Goal: Task Accomplishment & Management: Complete application form

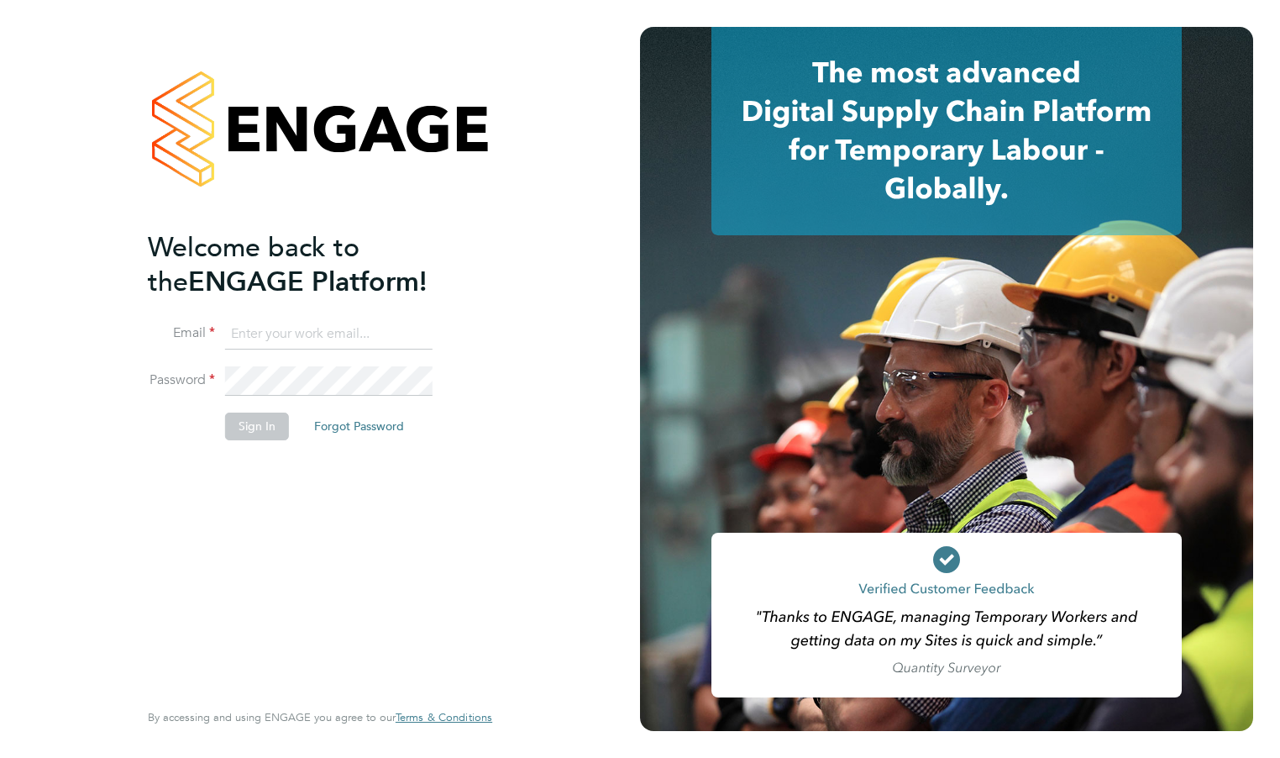
type input "jalanhay@googlemail.com"
click at [250, 420] on button "Sign In" at bounding box center [257, 425] width 64 height 27
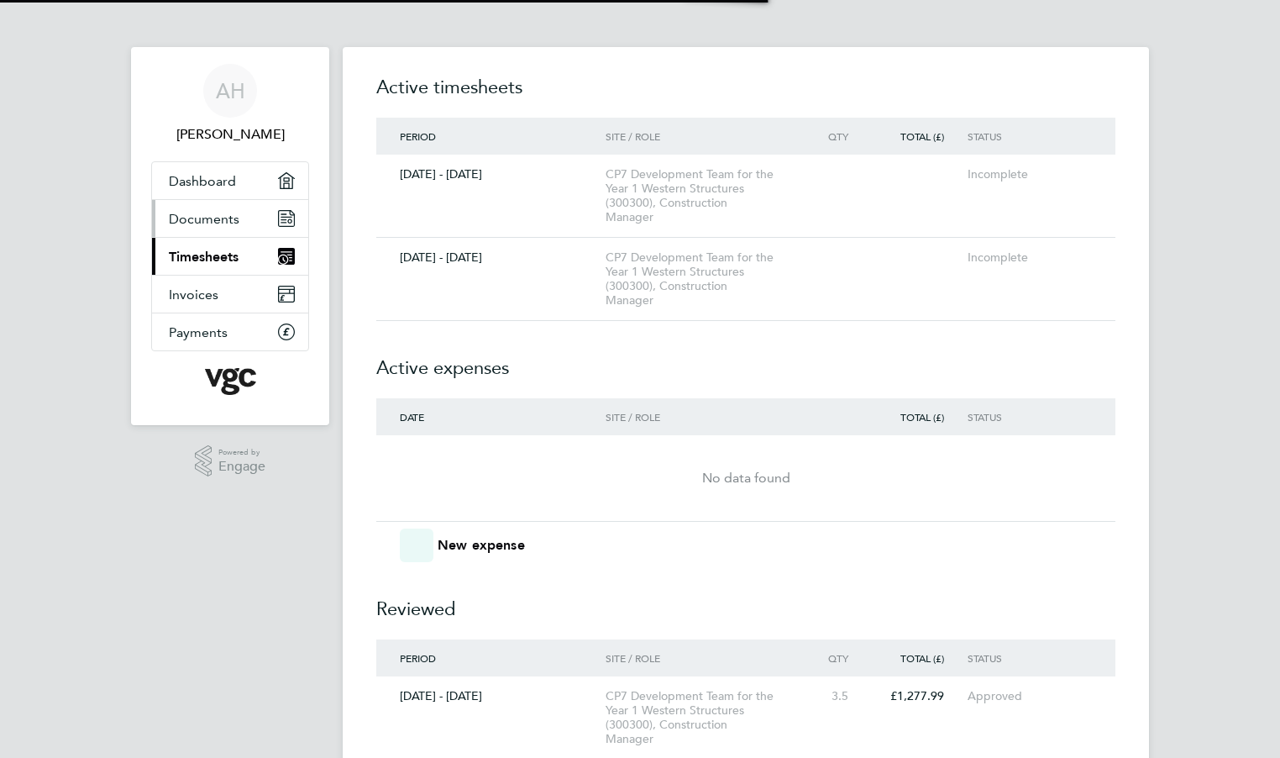
click at [616, 251] on div "CP7 Development Team for the Year 1 Western Structures (300300), Construction M…" at bounding box center [702, 278] width 192 height 57
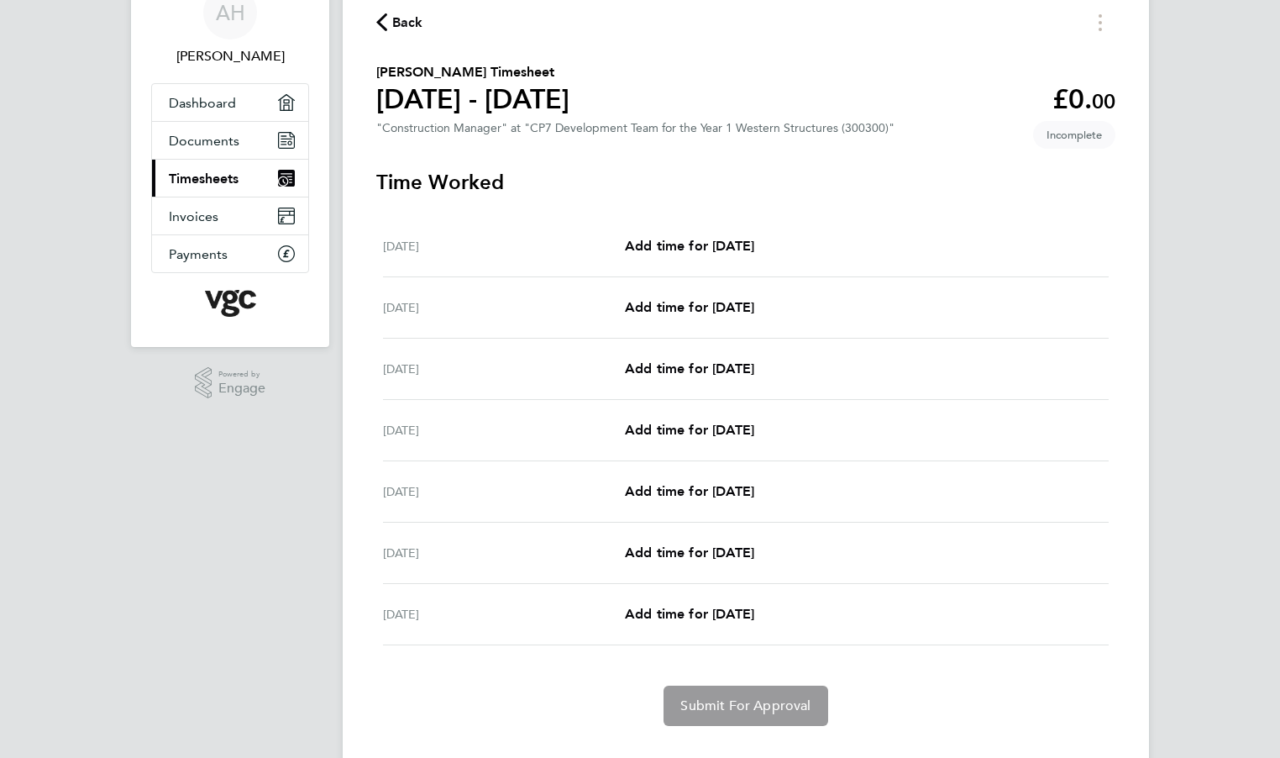
scroll to position [114, 0]
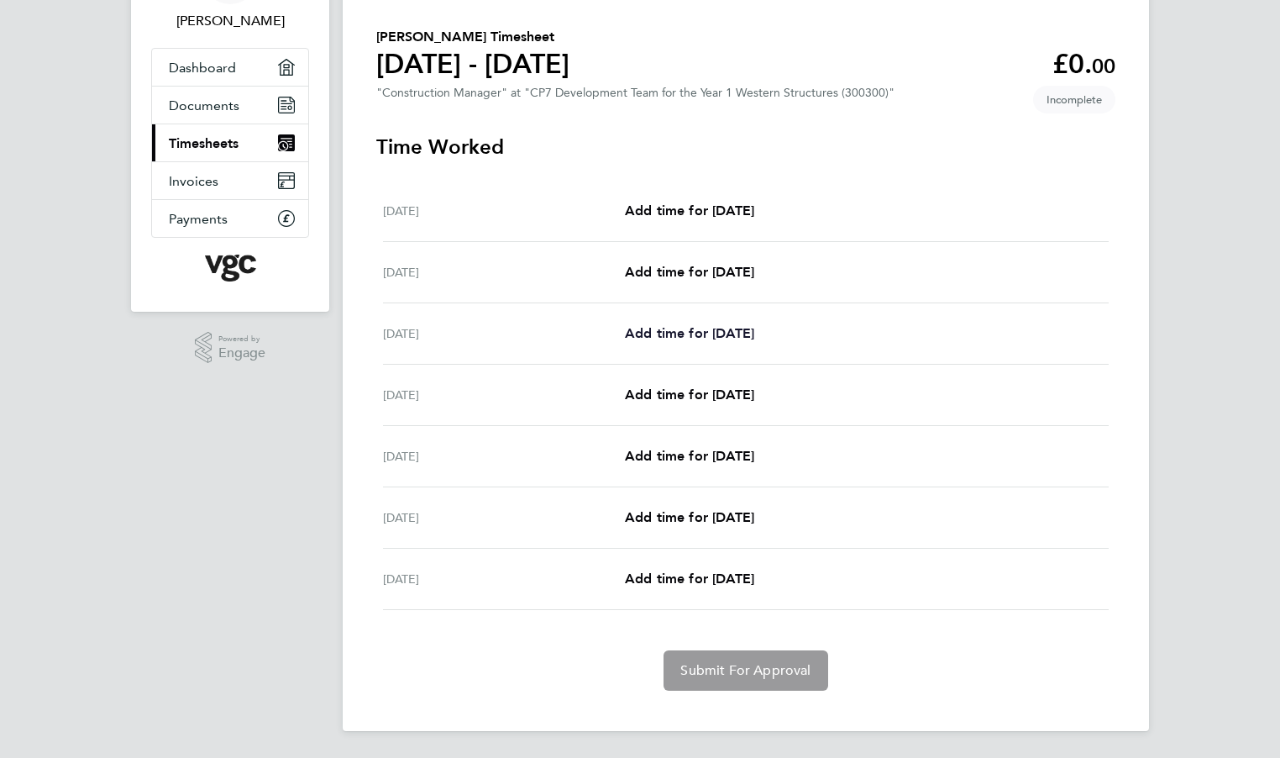
click at [699, 336] on span "Add time for [DATE]" at bounding box center [689, 333] width 129 height 16
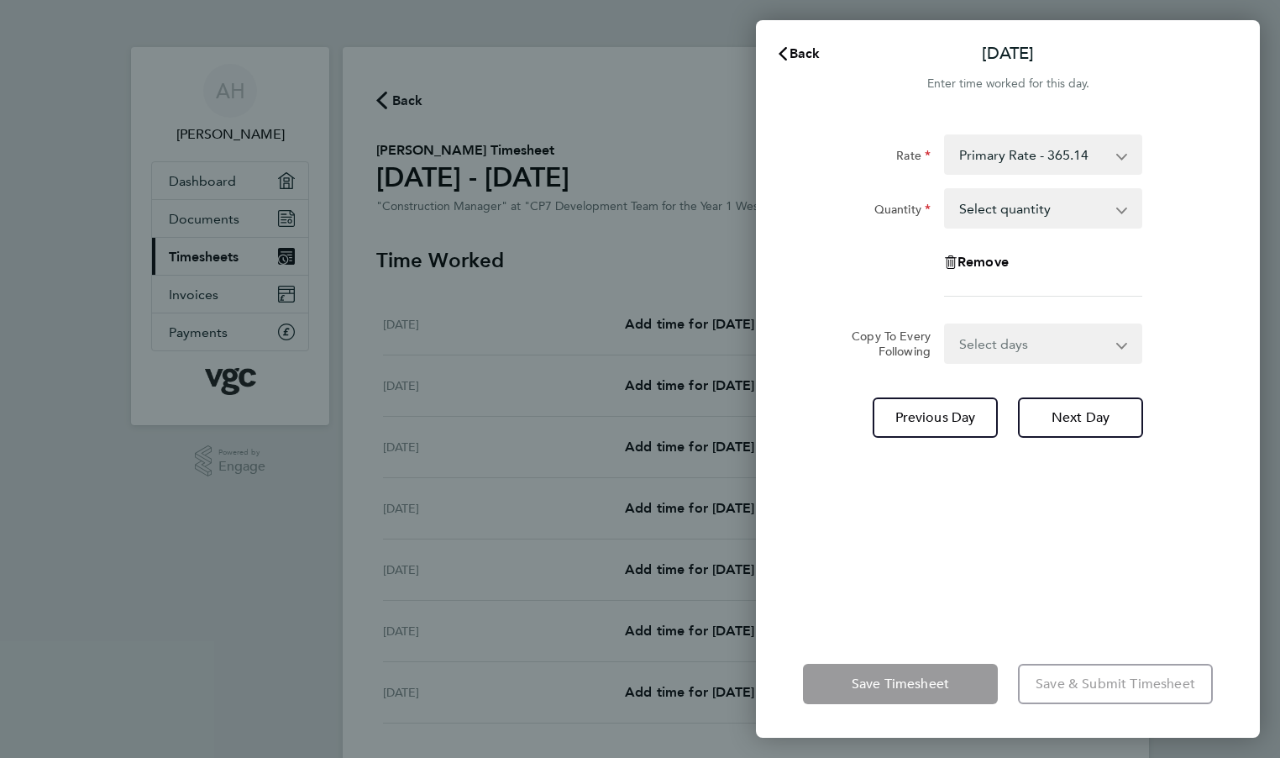
click at [989, 206] on select "Select quantity 0.5 1" at bounding box center [1033, 208] width 175 height 37
select select "1"
click at [946, 190] on select "Select quantity 0.5 1" at bounding box center [1033, 208] width 175 height 37
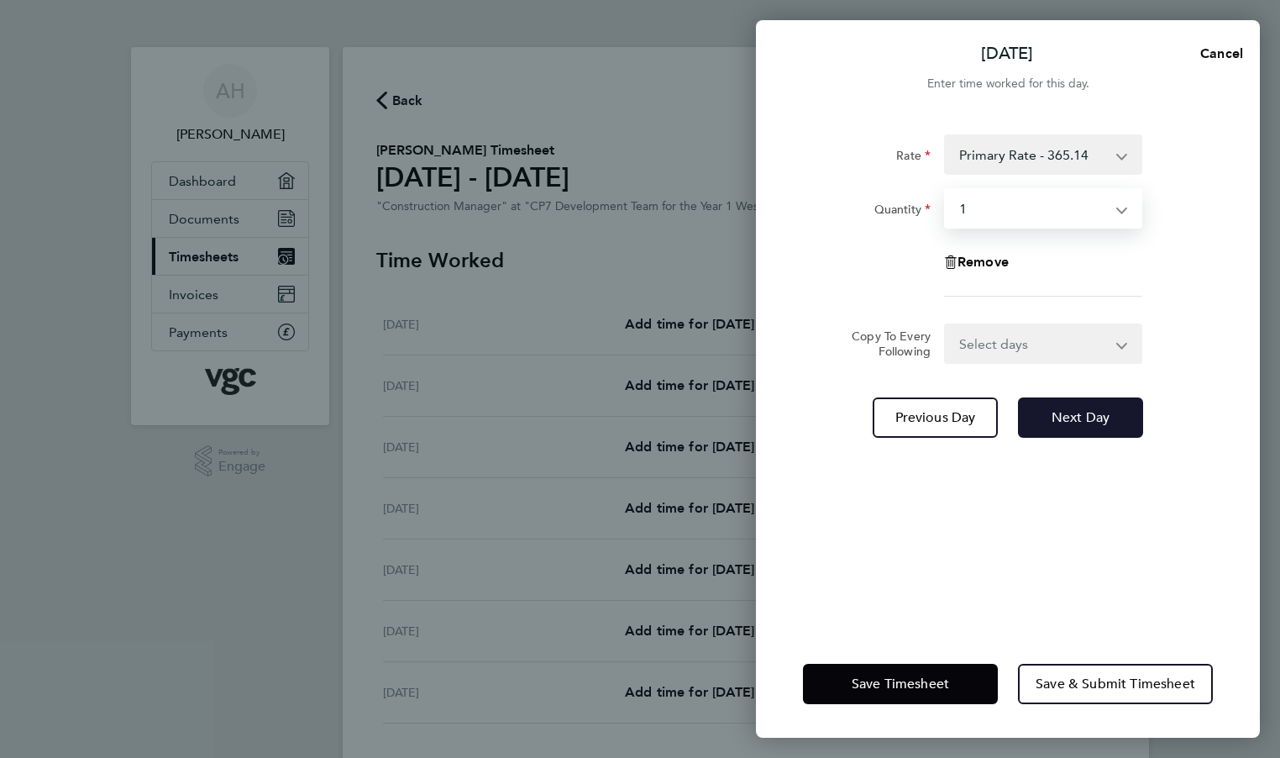
click at [1105, 415] on span "Next Day" at bounding box center [1081, 417] width 58 height 17
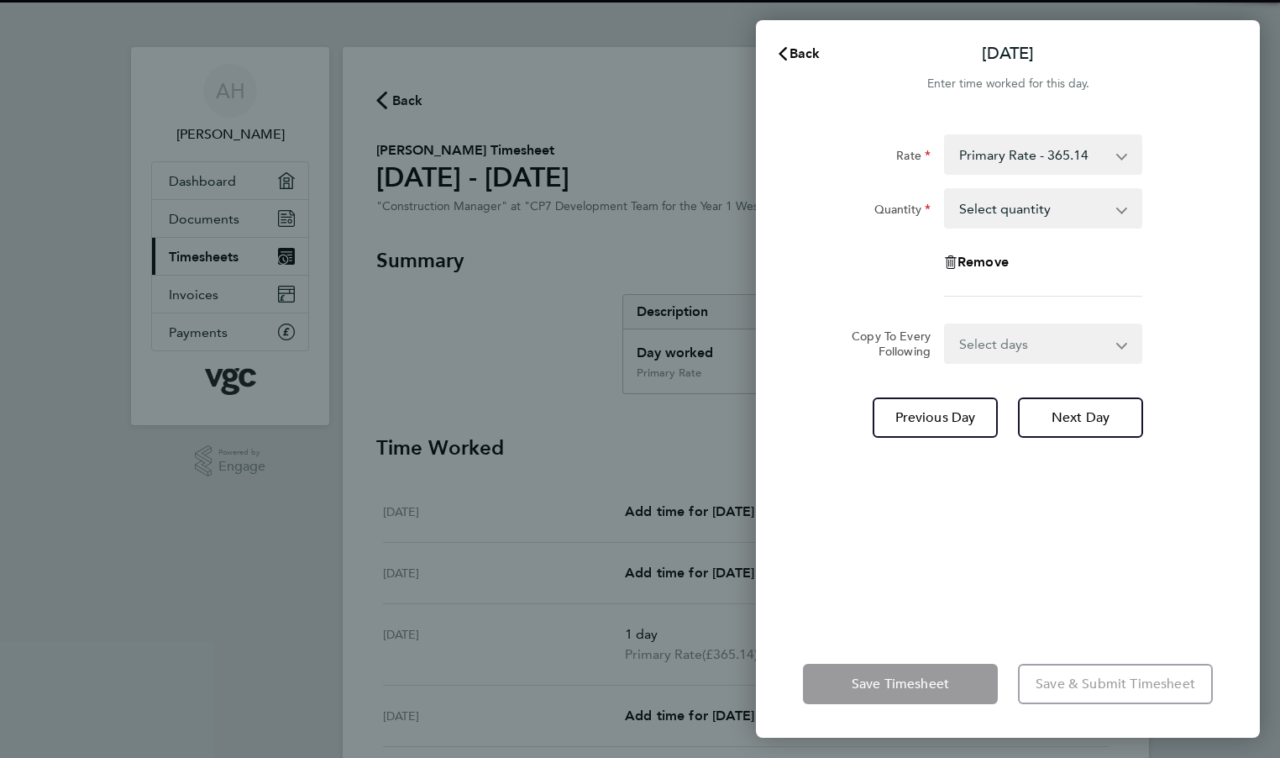
click at [1038, 210] on select "Select quantity 0.5 1" at bounding box center [1033, 208] width 175 height 37
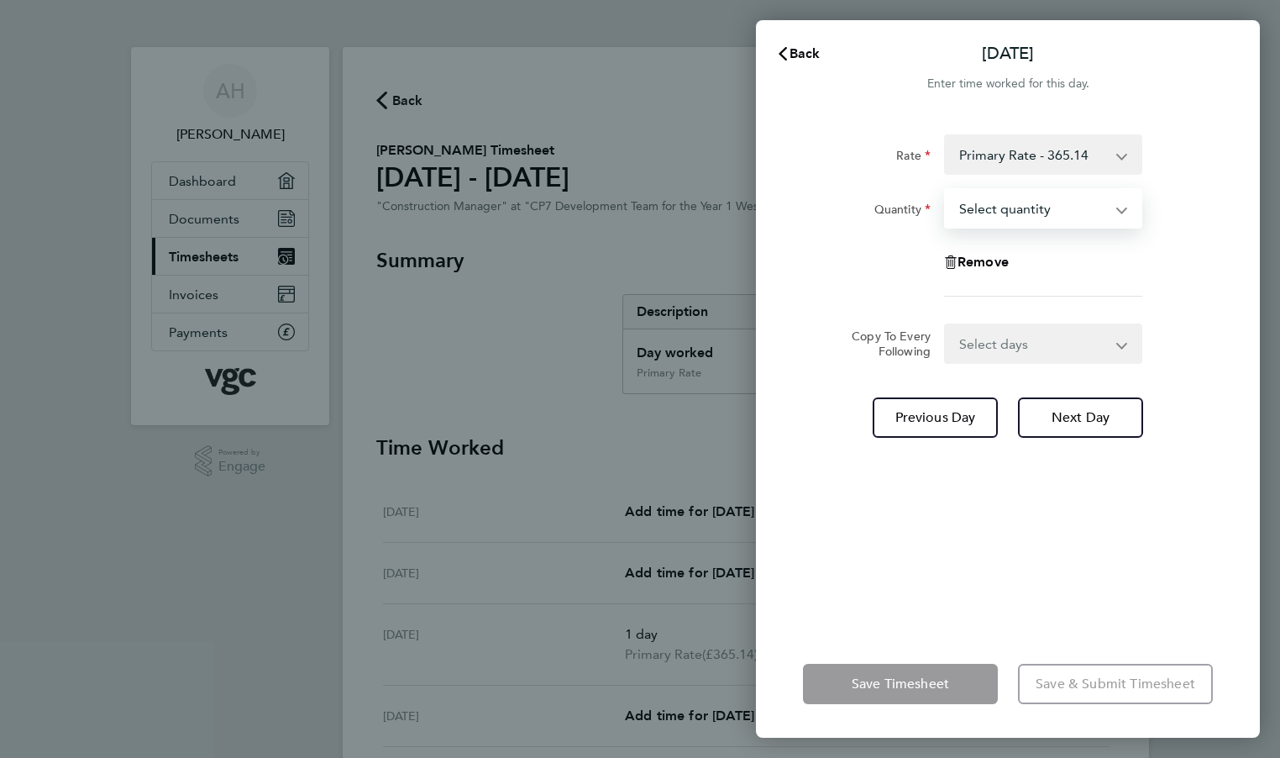
select select "1"
click at [946, 190] on select "Select quantity 0.5 1" at bounding box center [1033, 208] width 175 height 37
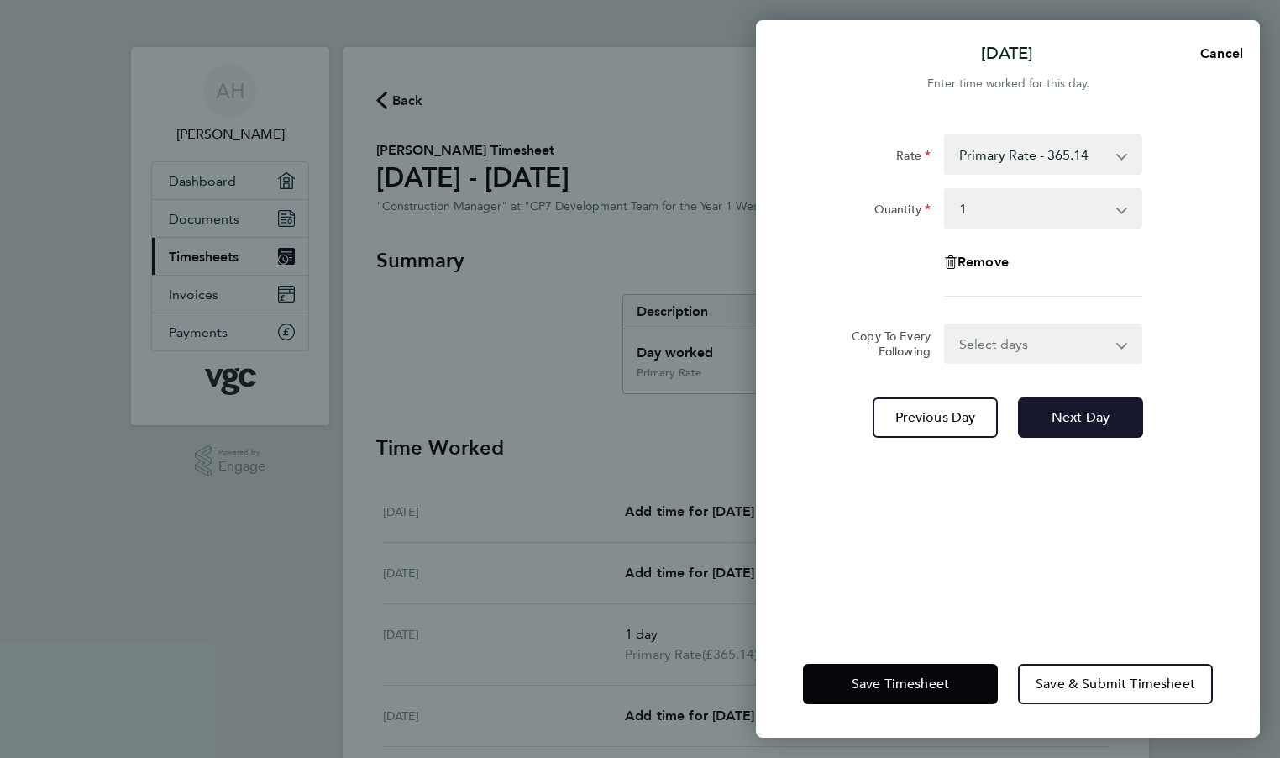
click at [1085, 416] on span "Next Day" at bounding box center [1081, 417] width 58 height 17
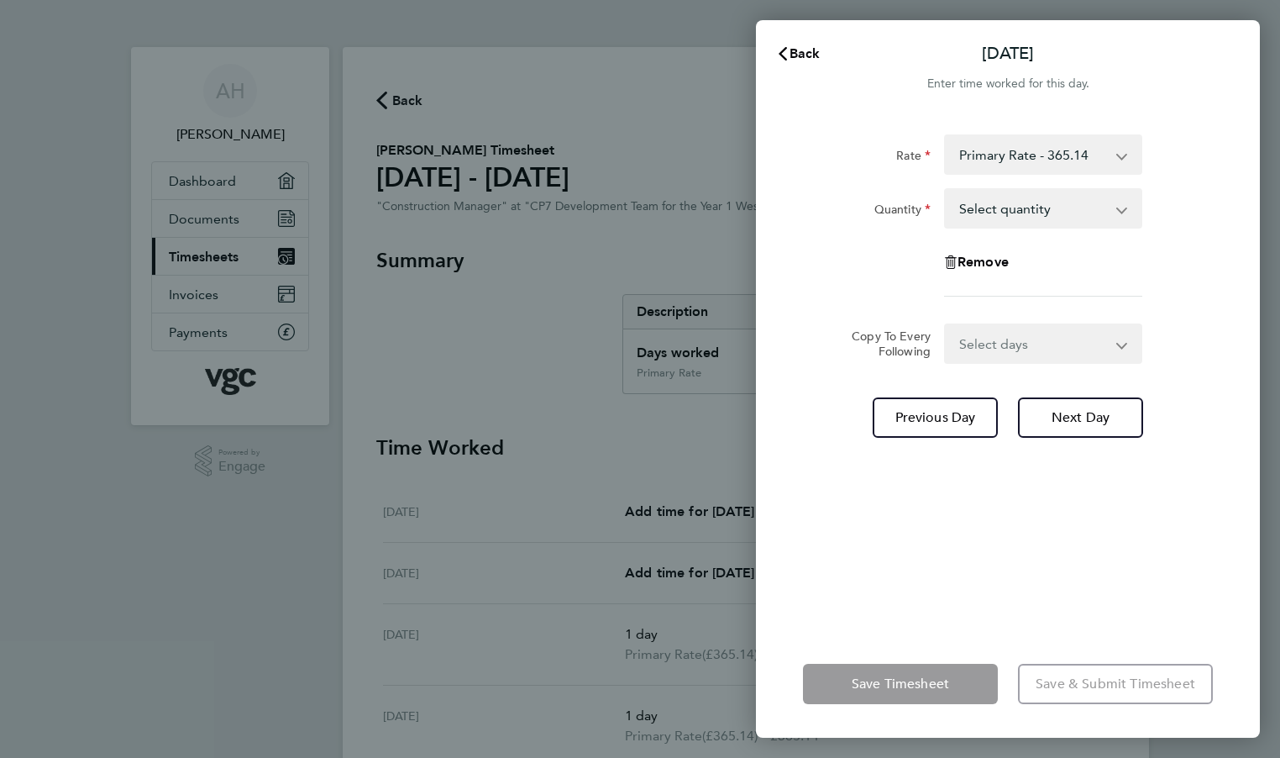
click at [978, 206] on select "Select quantity 0.5 1" at bounding box center [1033, 208] width 175 height 37
select select "1"
click at [946, 190] on select "Select quantity 0.5 1" at bounding box center [1033, 208] width 175 height 37
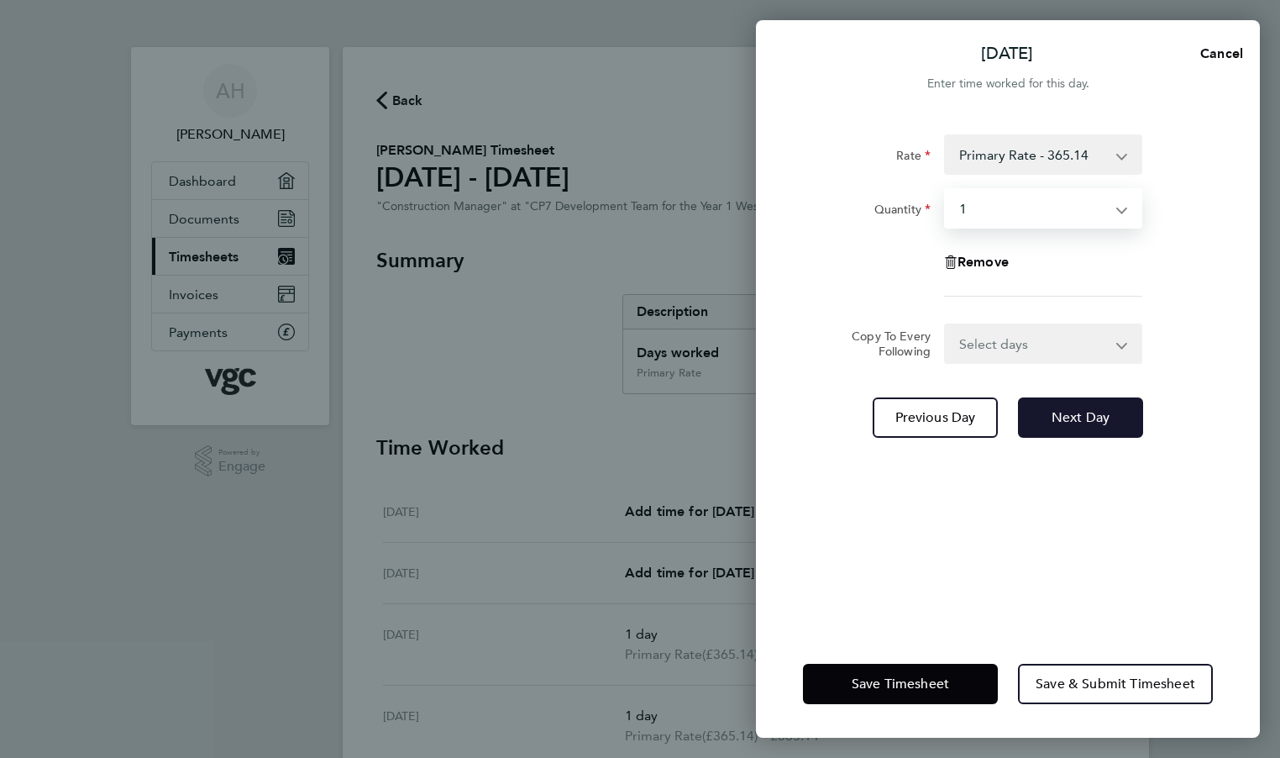
click at [1088, 414] on span "Next Day" at bounding box center [1081, 417] width 58 height 17
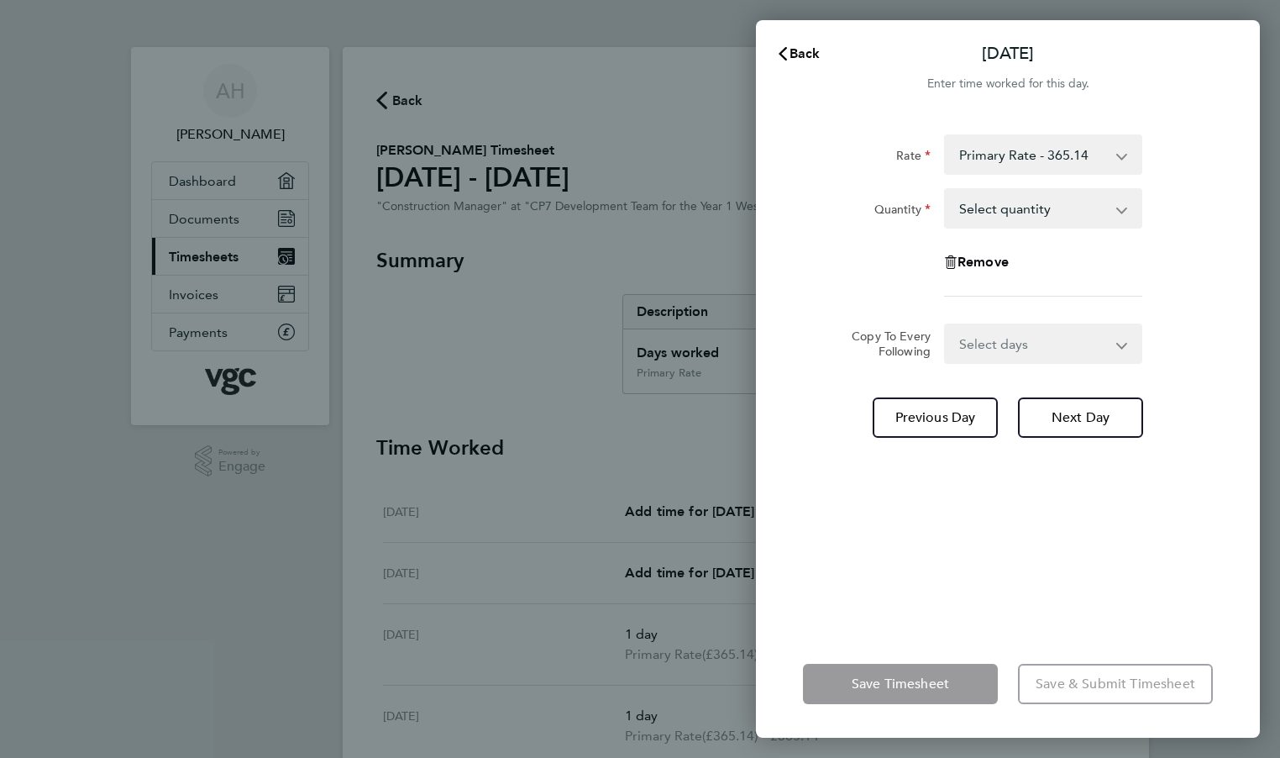
click at [976, 208] on select "Select quantity 0.5 1" at bounding box center [1033, 208] width 175 height 37
select select "1"
click at [946, 190] on select "Select quantity 0.5 1" at bounding box center [1033, 208] width 175 height 37
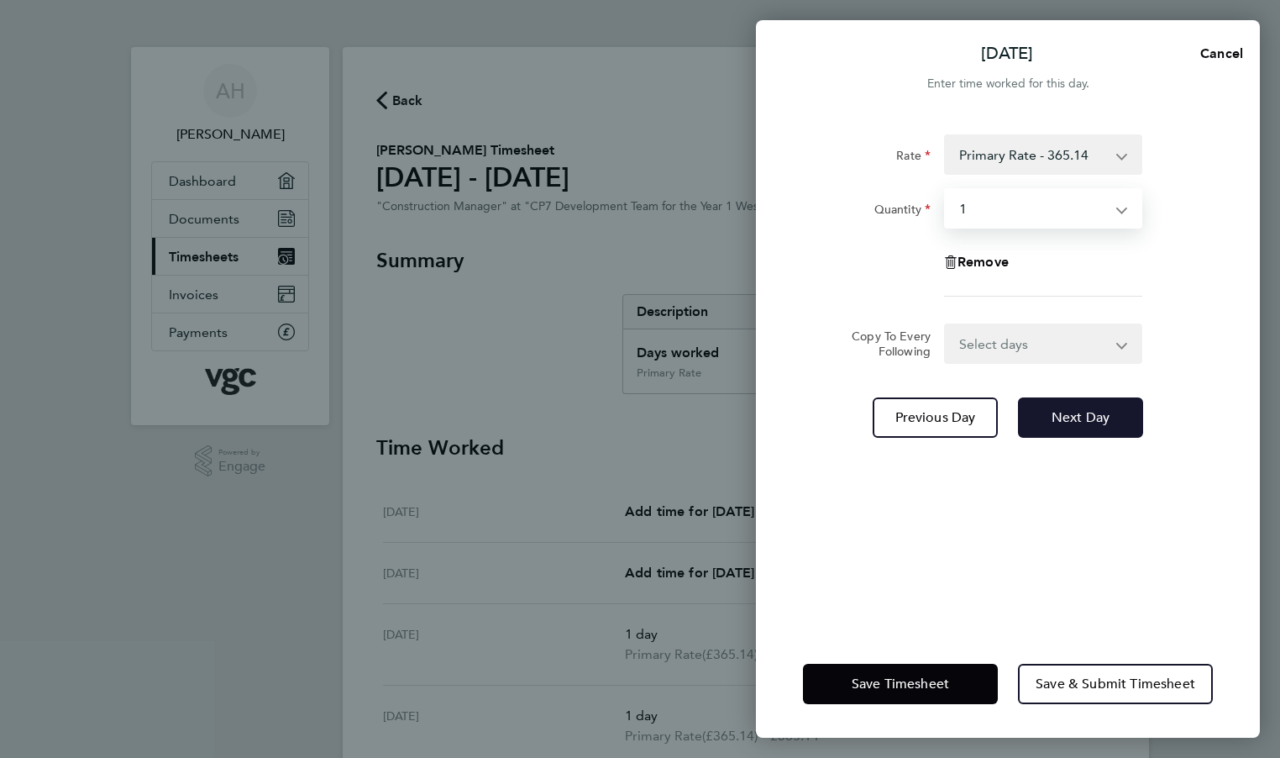
click at [1089, 412] on span "Next Day" at bounding box center [1081, 417] width 58 height 17
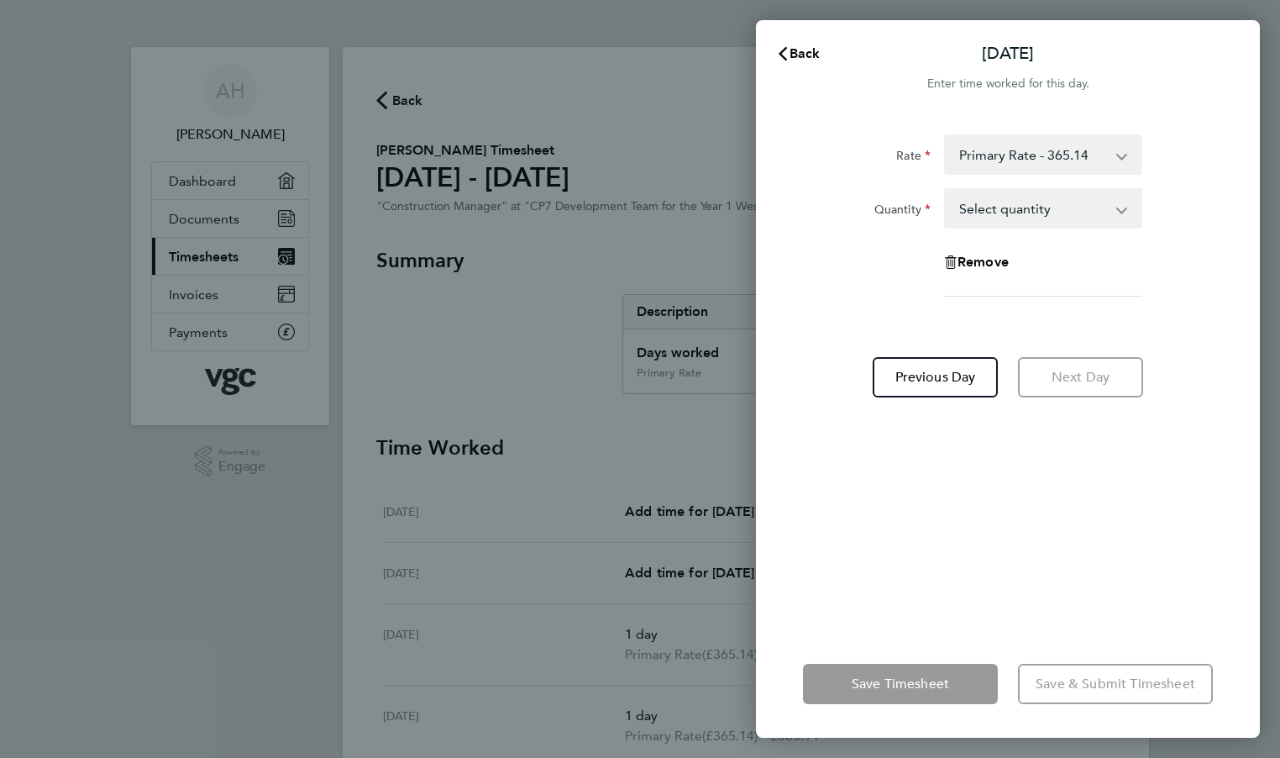
click at [968, 209] on select "Select quantity 0.5 1" at bounding box center [1033, 208] width 175 height 37
select select "1"
click at [946, 190] on select "Select quantity 0.5 1" at bounding box center [1033, 208] width 175 height 37
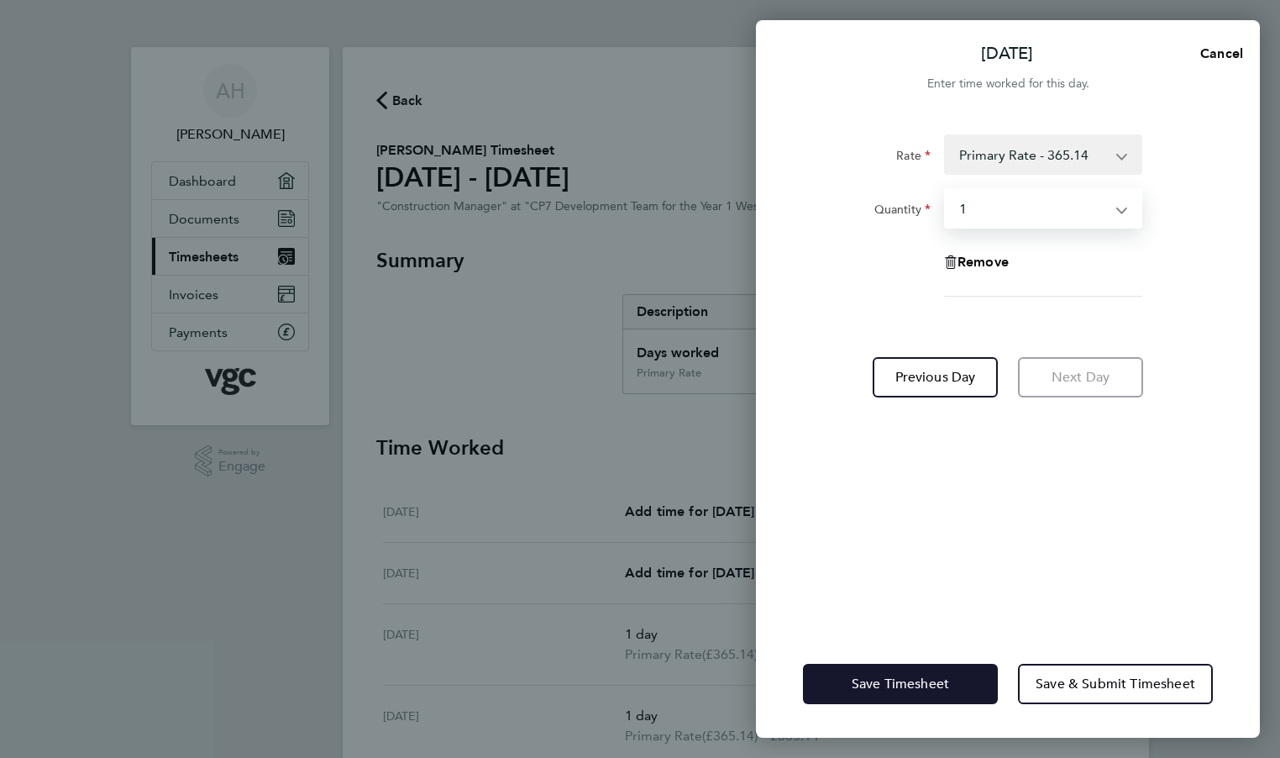
click at [905, 683] on span "Save Timesheet" at bounding box center [900, 683] width 97 height 17
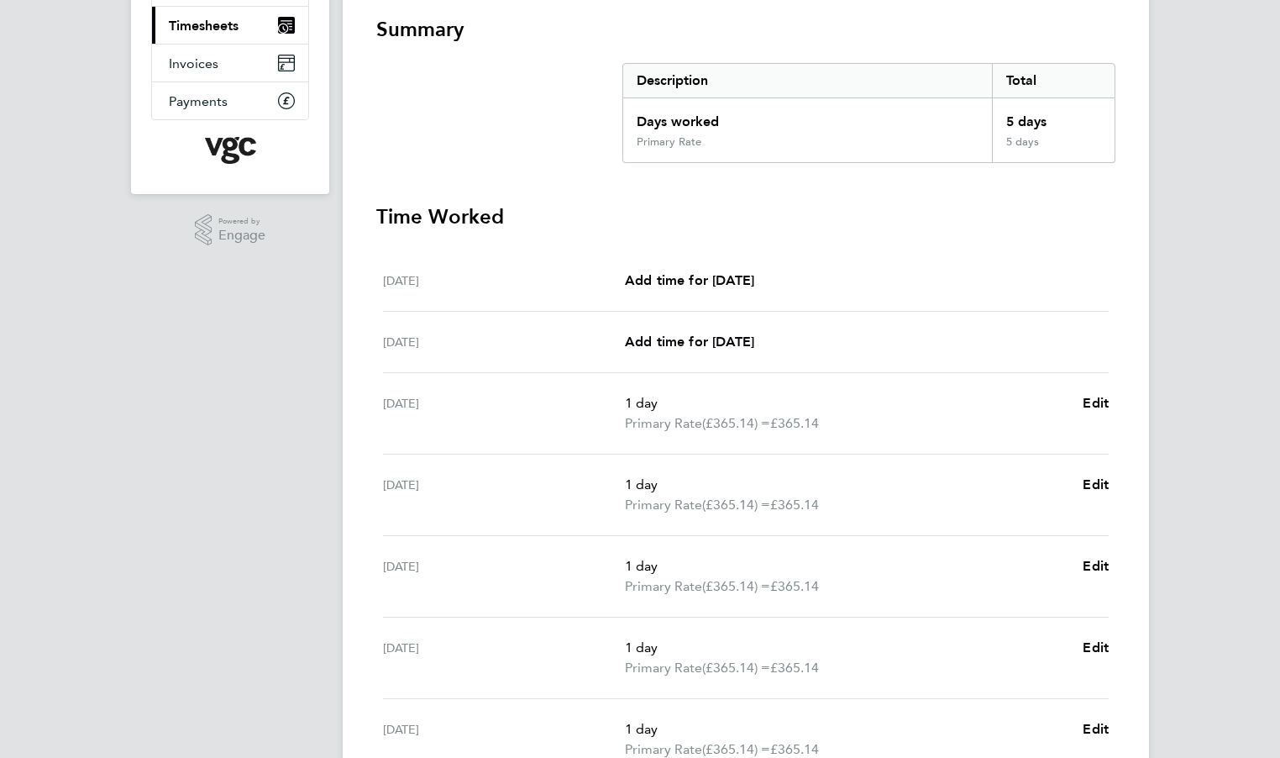
scroll to position [402, 0]
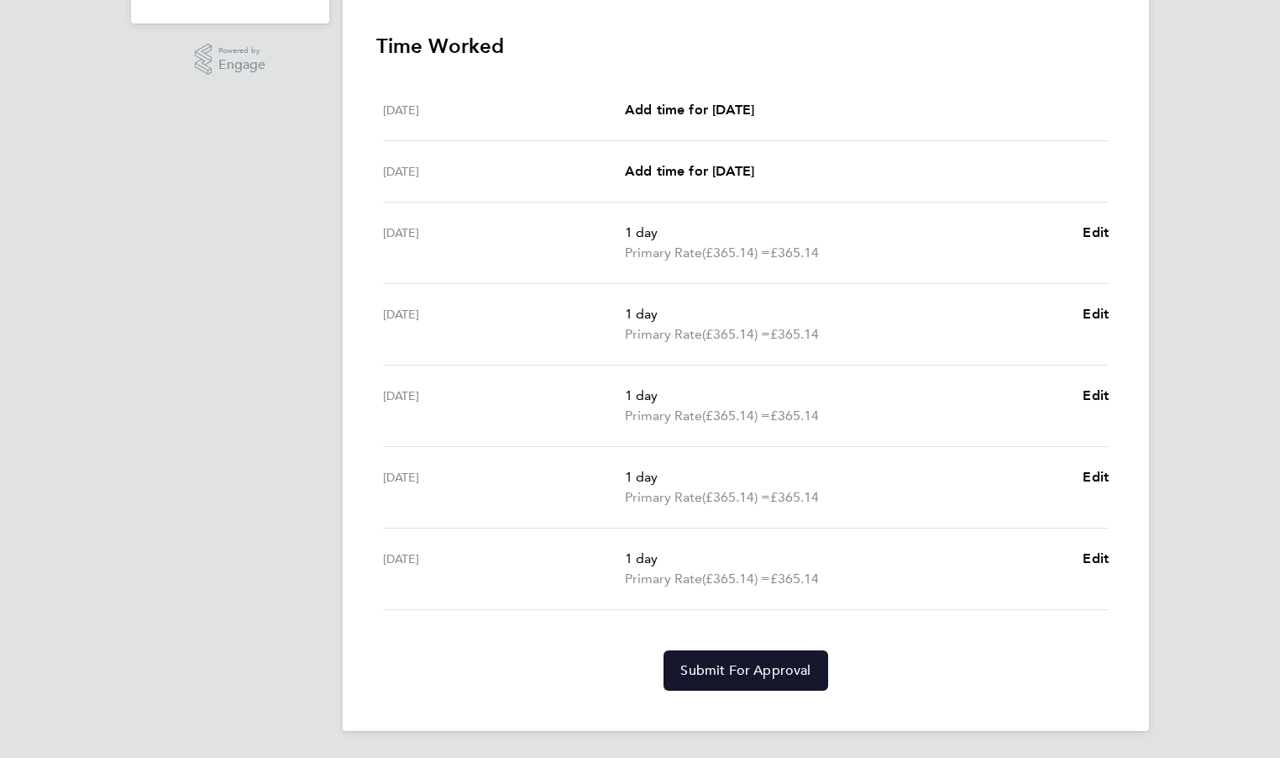
click at [743, 663] on span "Submit For Approval" at bounding box center [745, 670] width 130 height 17
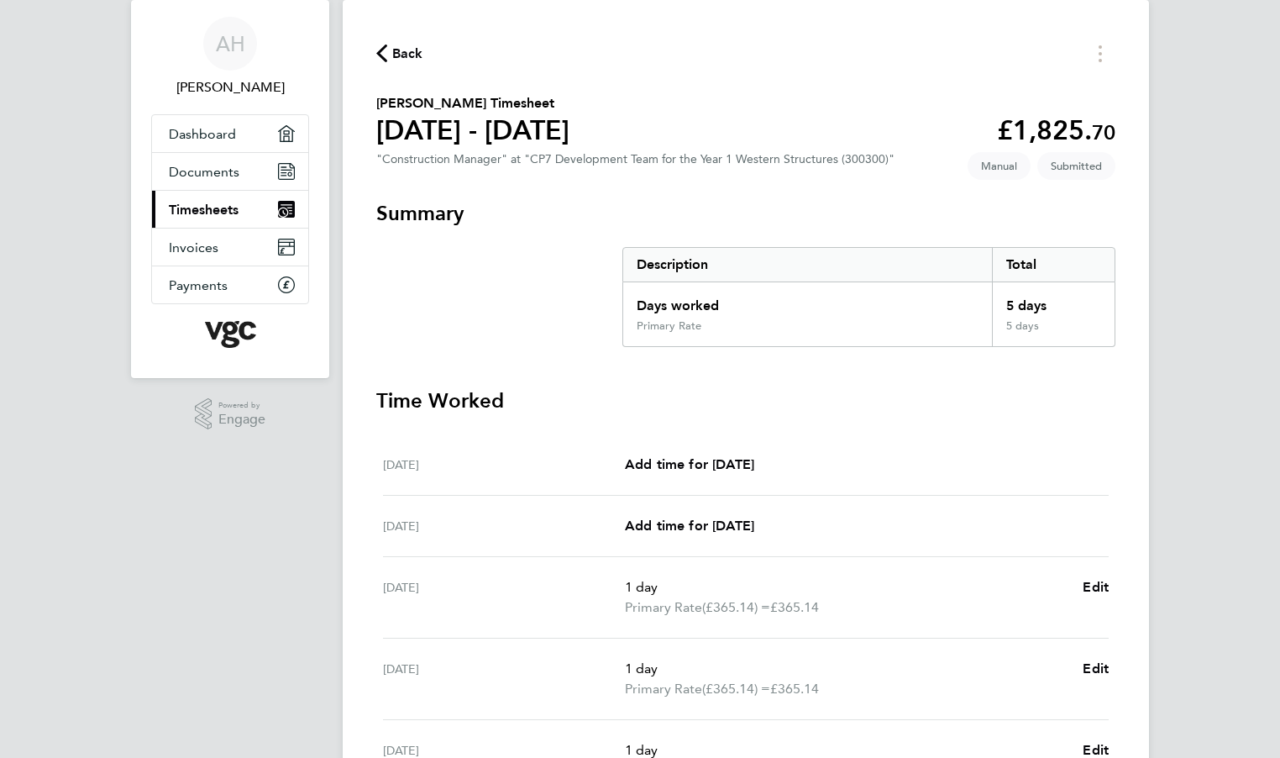
scroll to position [0, 0]
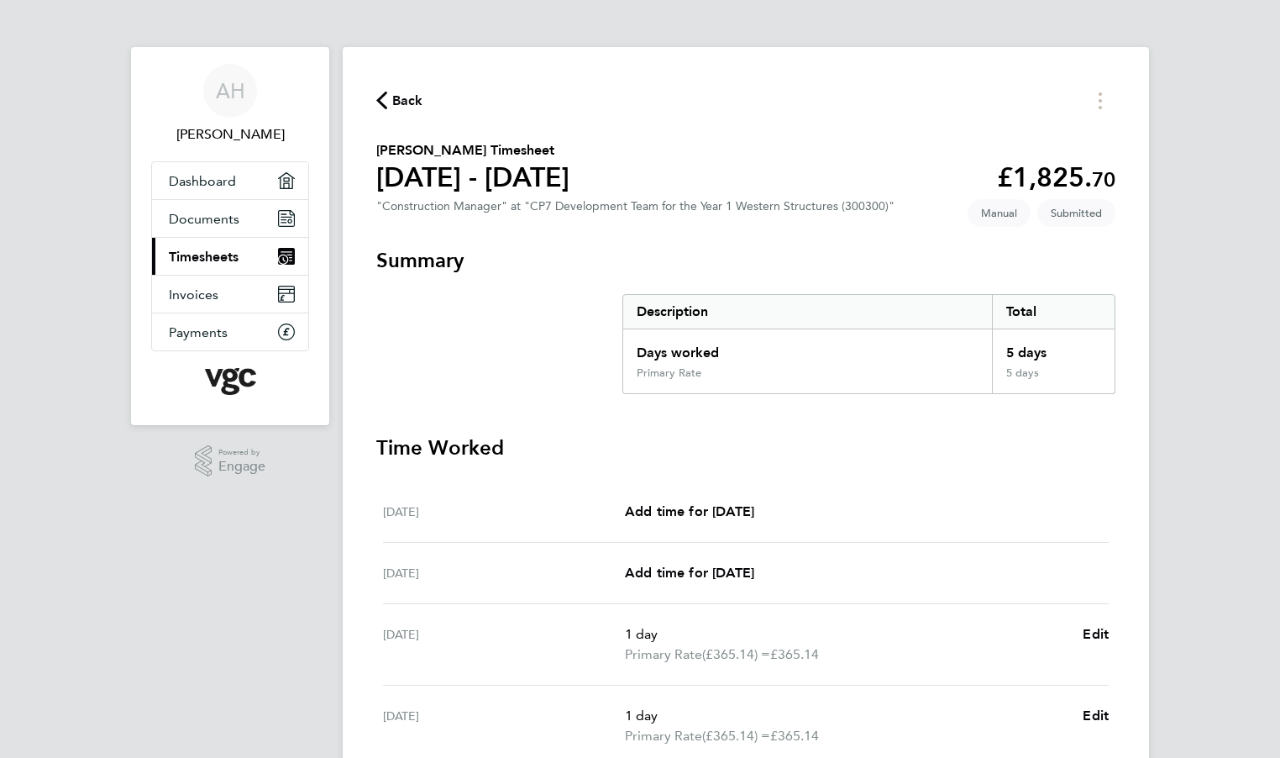
click at [408, 105] on span "Back" at bounding box center [407, 101] width 31 height 20
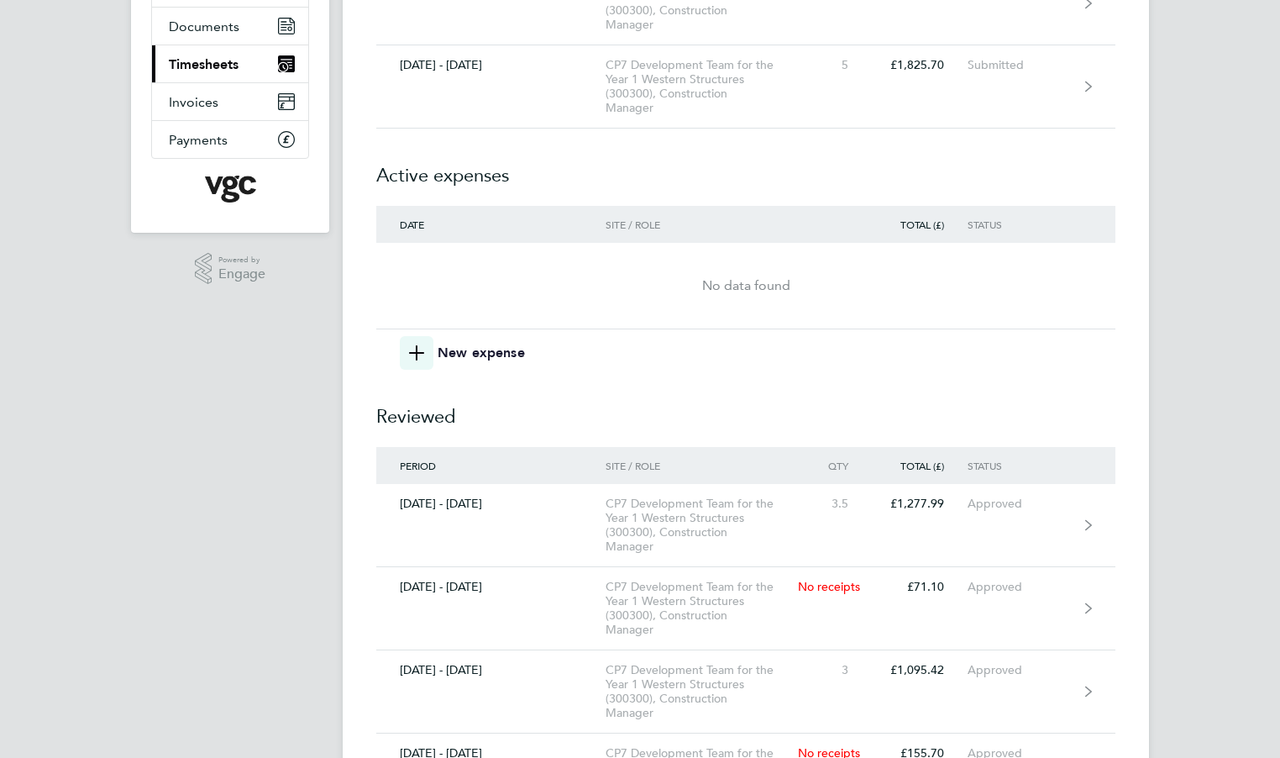
scroll to position [194, 0]
click at [428, 348] on span "button" at bounding box center [417, 351] width 34 height 34
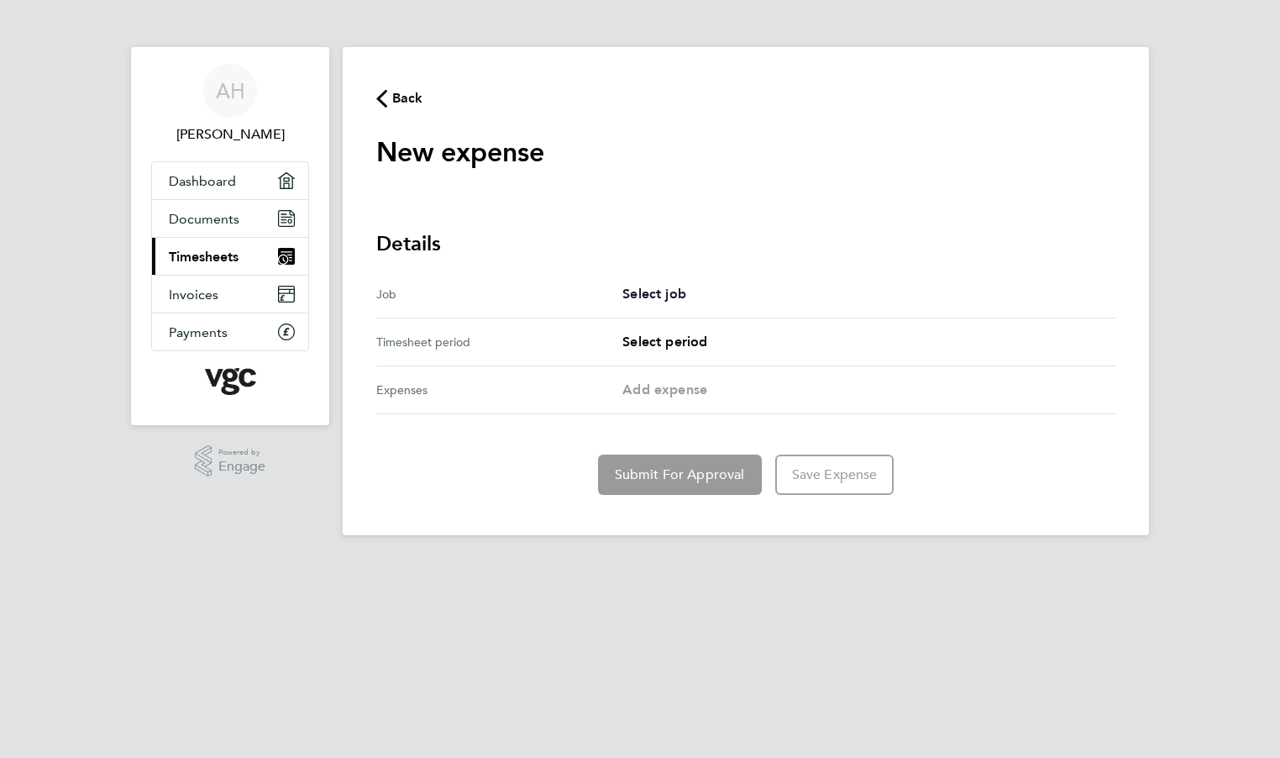
click at [664, 294] on span "Select job" at bounding box center [654, 294] width 64 height 16
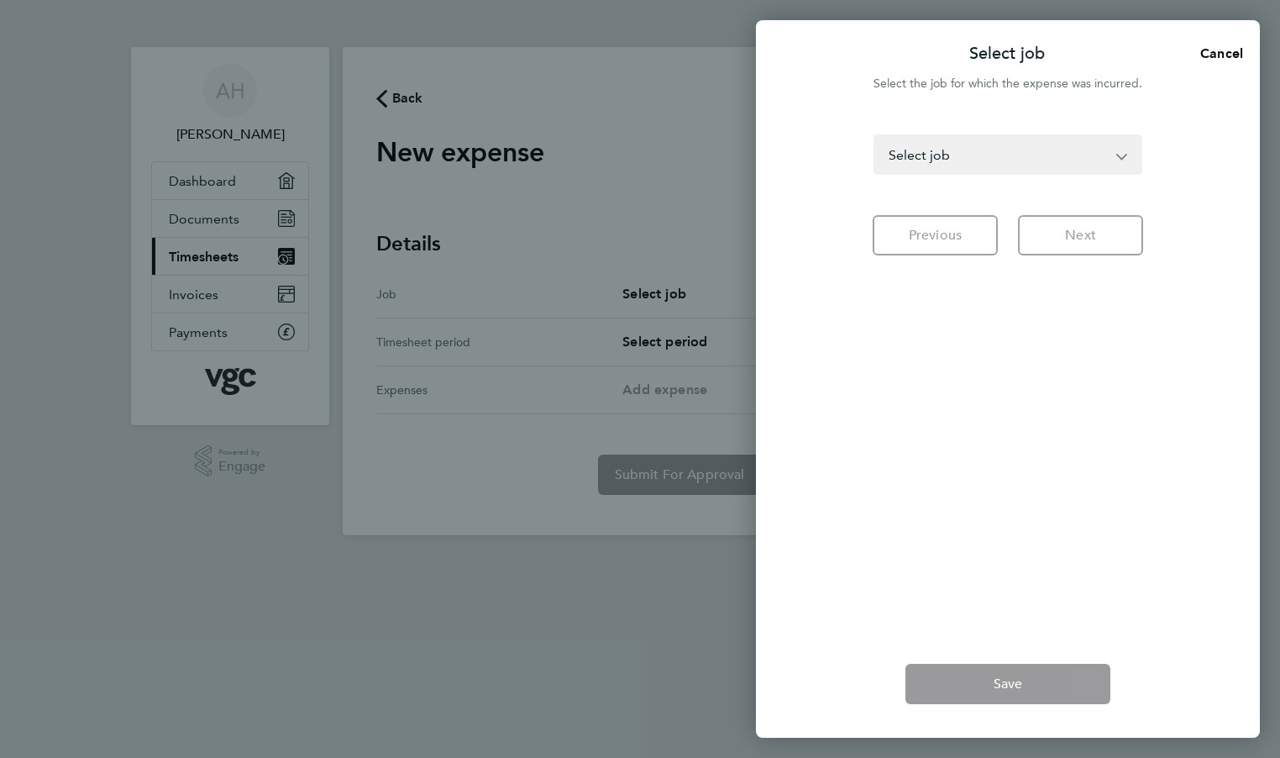
click at [920, 155] on select "Western Renewals (300131) - Construction Manager CP7 Development Team for the Y…" at bounding box center [997, 154] width 245 height 37
select select "275455"
click at [875, 136] on select "Western Renewals (300131) - Construction Manager CP7 Development Team for the Y…" at bounding box center [997, 154] width 245 height 37
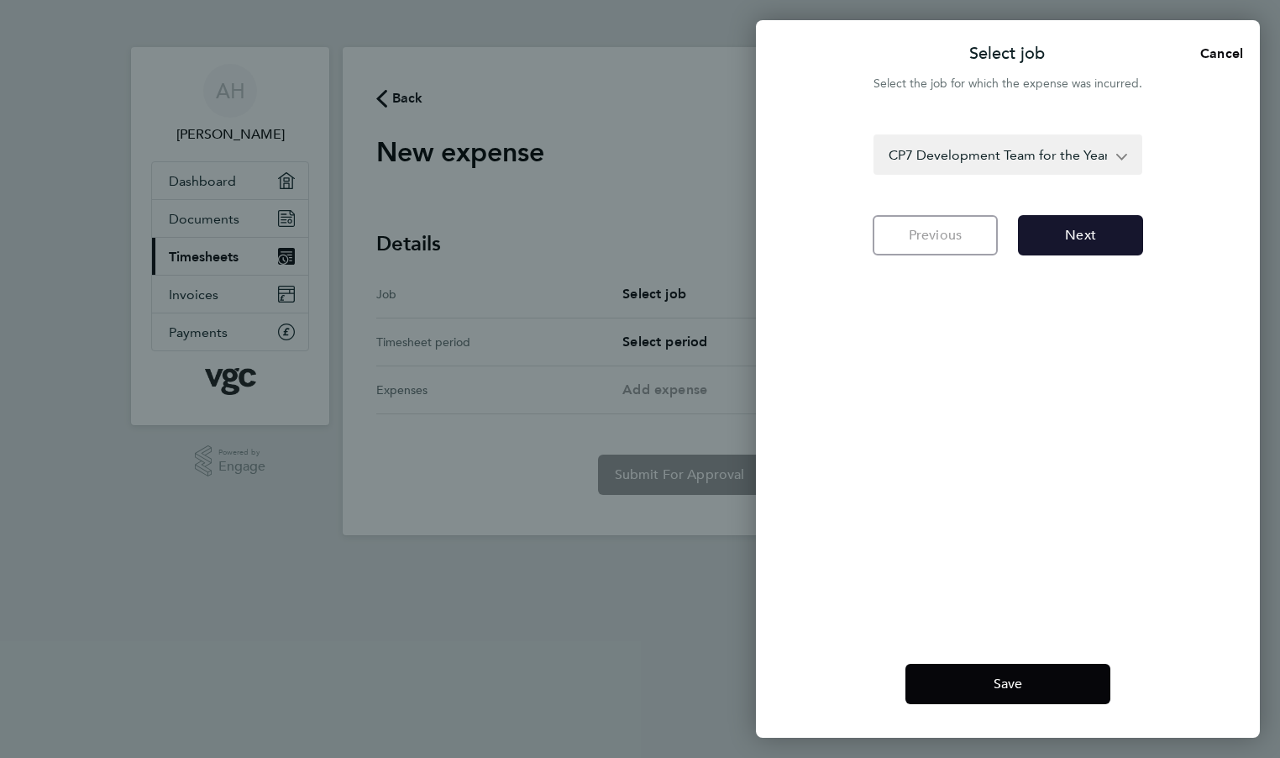
click at [1073, 233] on span "Next" at bounding box center [1080, 235] width 31 height 17
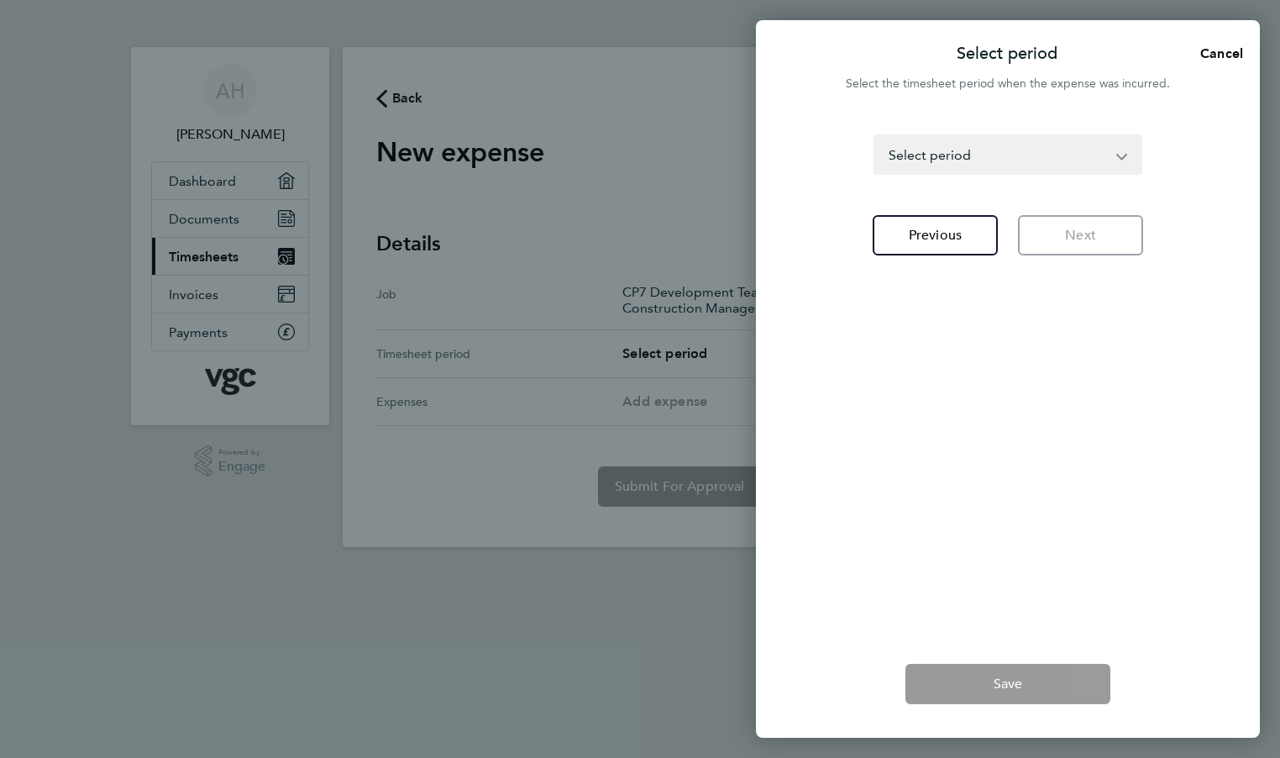
click at [941, 155] on select "[DATE] - [DATE] [DATE] - [DATE] [DATE] - [DATE] [DATE] - [DATE] [DATE] - [DATE]…" at bounding box center [997, 154] width 245 height 37
select select "29: Object"
click at [875, 136] on select "[DATE] - [DATE] [DATE] - [DATE] [DATE] - [DATE] [DATE] - [DATE] [DATE] - [DATE]…" at bounding box center [997, 154] width 245 height 37
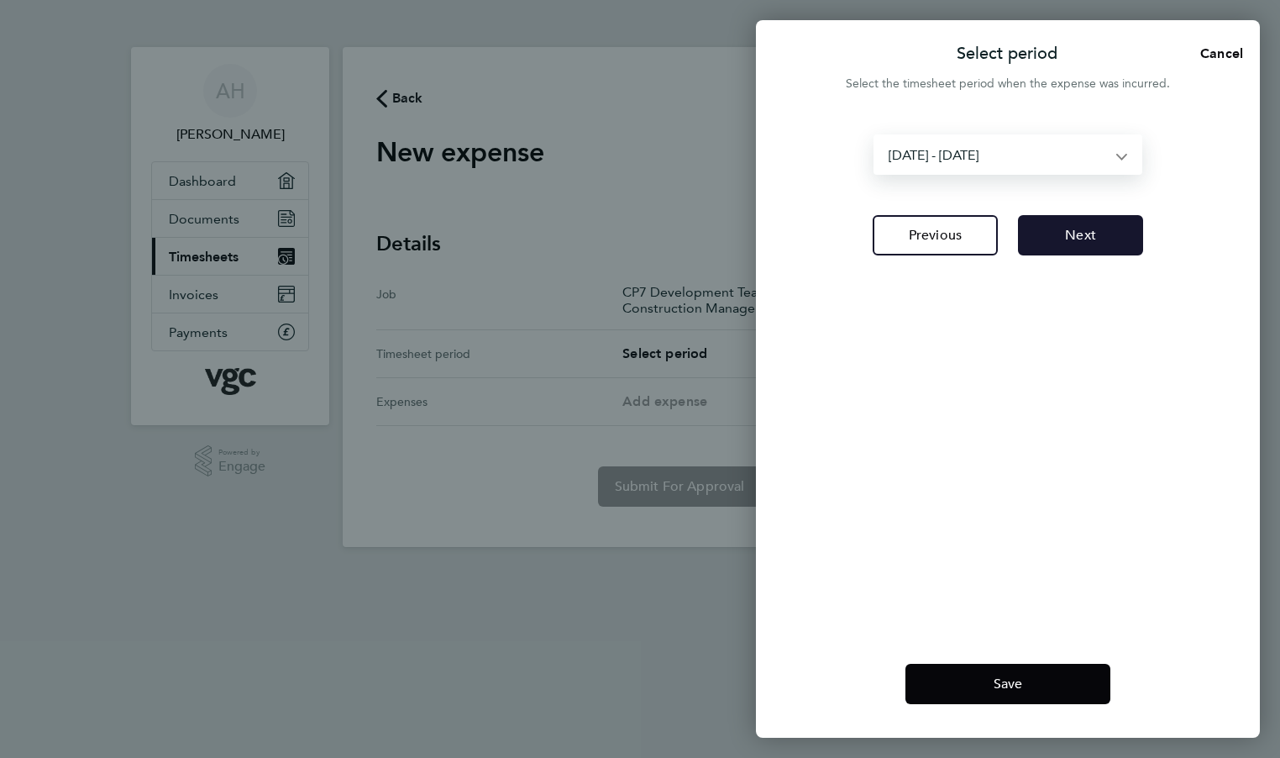
click at [1067, 239] on span "Next" at bounding box center [1080, 235] width 31 height 17
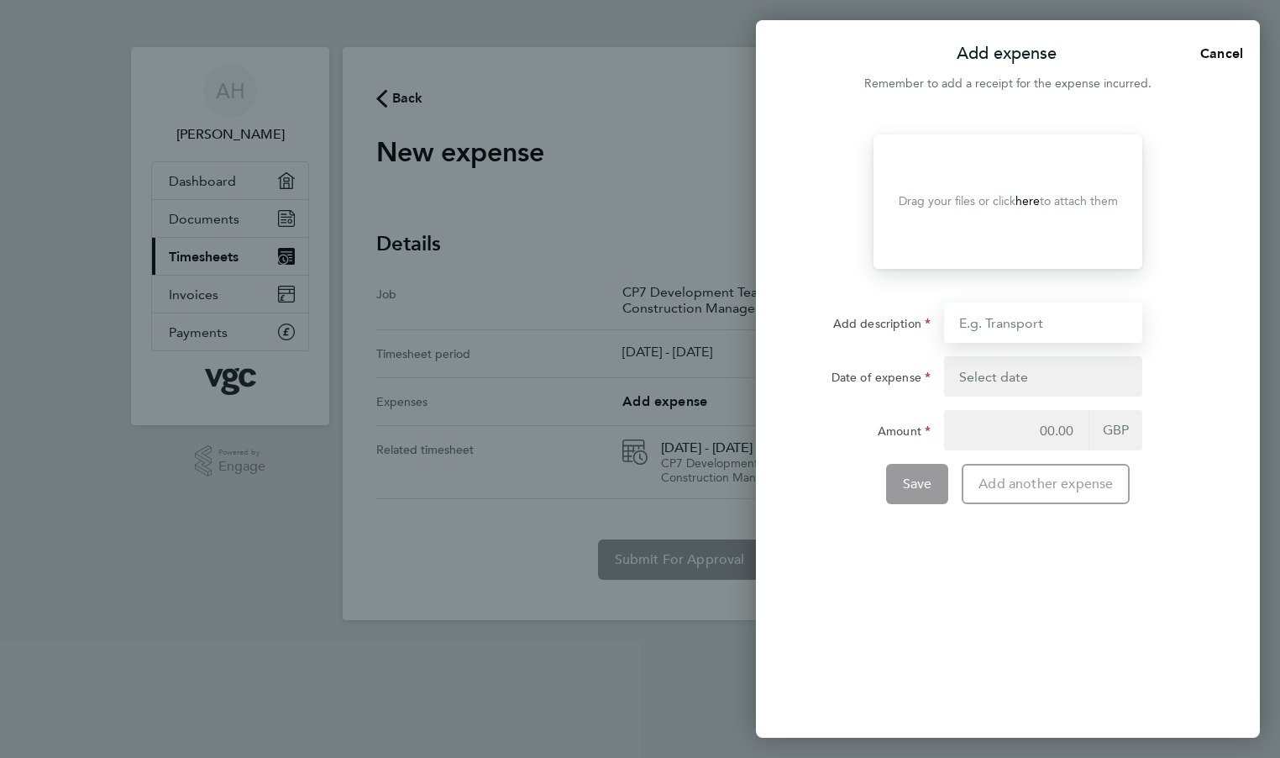
click at [1046, 323] on input "Add description" at bounding box center [1043, 322] width 198 height 40
type input "Travel to [GEOGRAPHIC_DATA]"
click at [989, 378] on button "button" at bounding box center [1043, 376] width 198 height 40
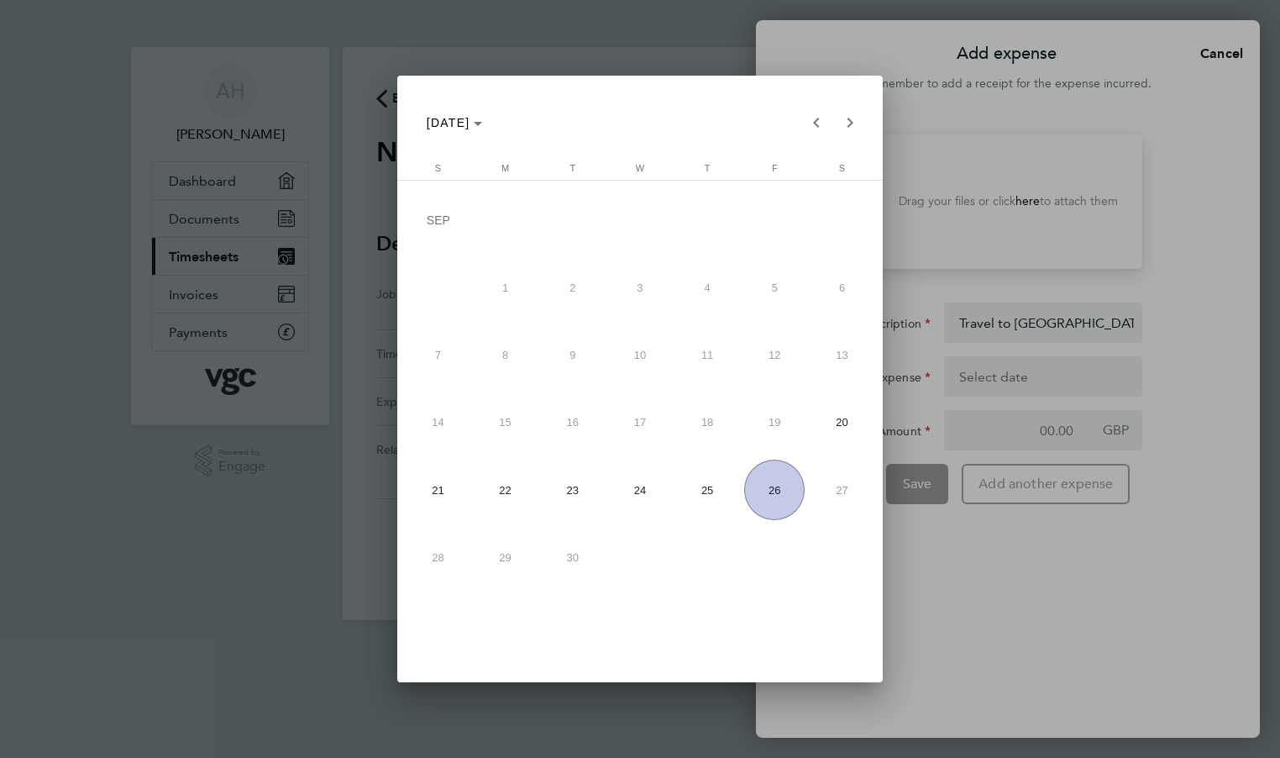
click at [508, 487] on span "22" at bounding box center [505, 489] width 60 height 60
type input "[DATE]"
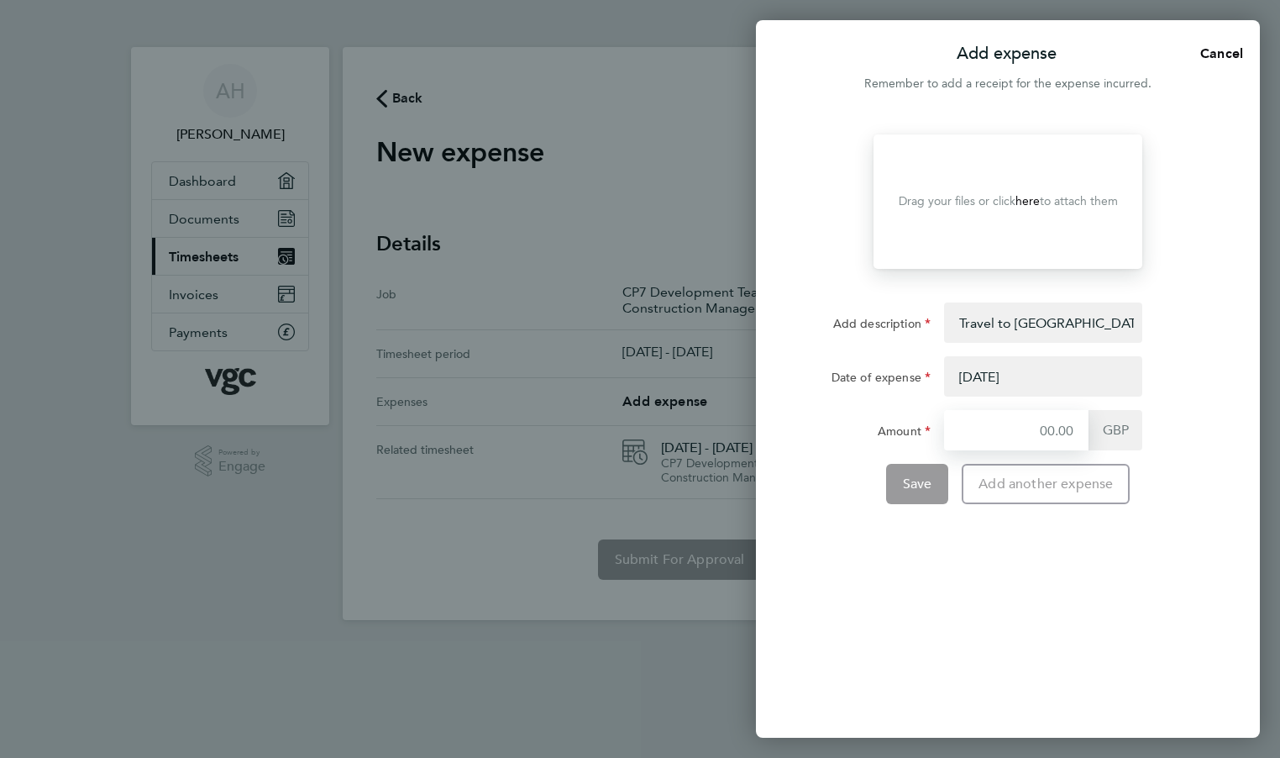
click at [988, 427] on input "Amount" at bounding box center [1016, 430] width 144 height 40
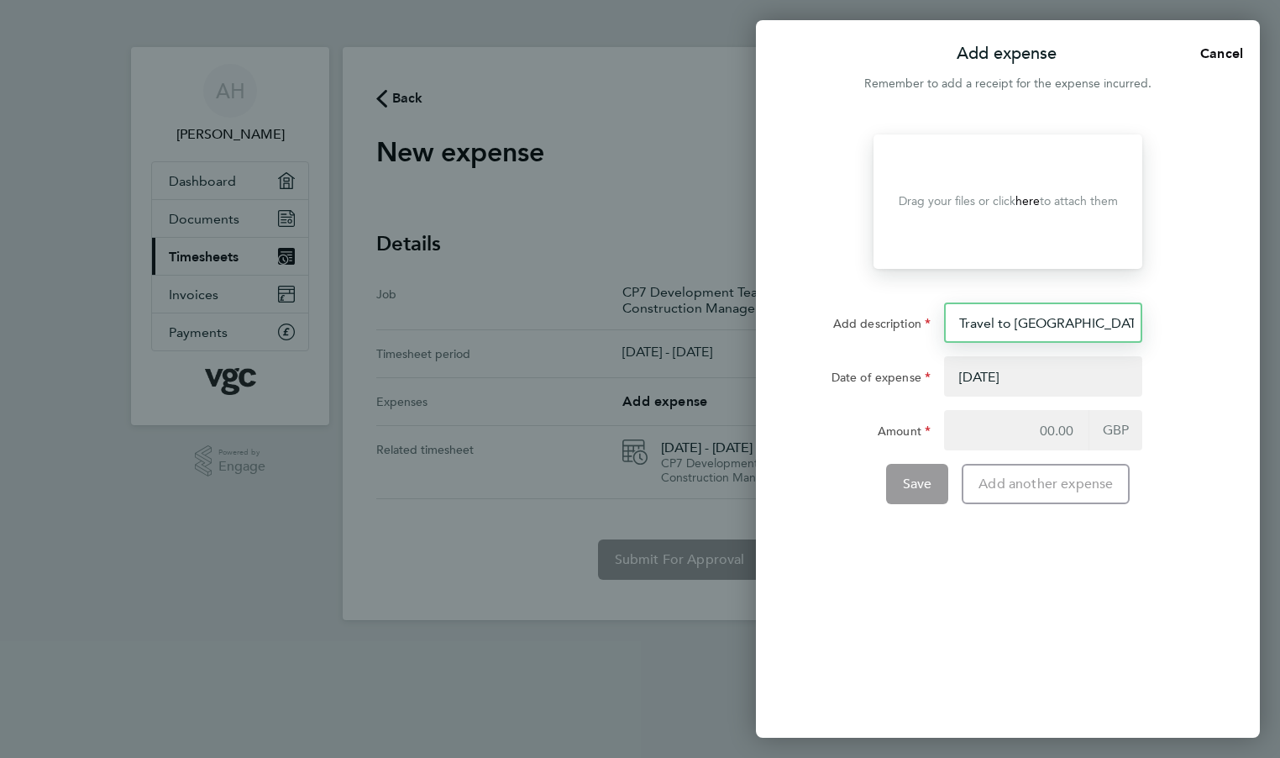
click at [1089, 321] on input "Travel to [GEOGRAPHIC_DATA]" at bounding box center [1043, 322] width 198 height 40
type input "Travel to Plymouth 168m @ £0.45"
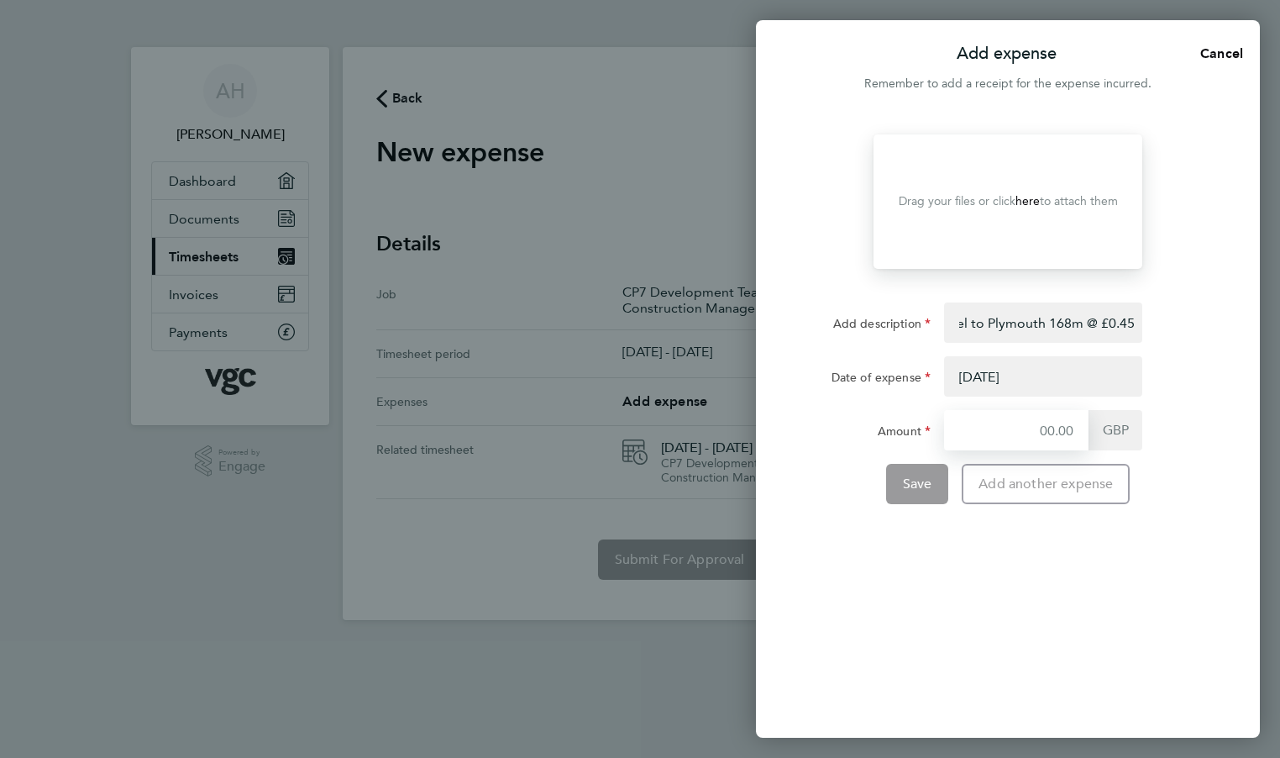
scroll to position [0, 0]
click at [993, 432] on input "Amount" at bounding box center [1016, 430] width 144 height 40
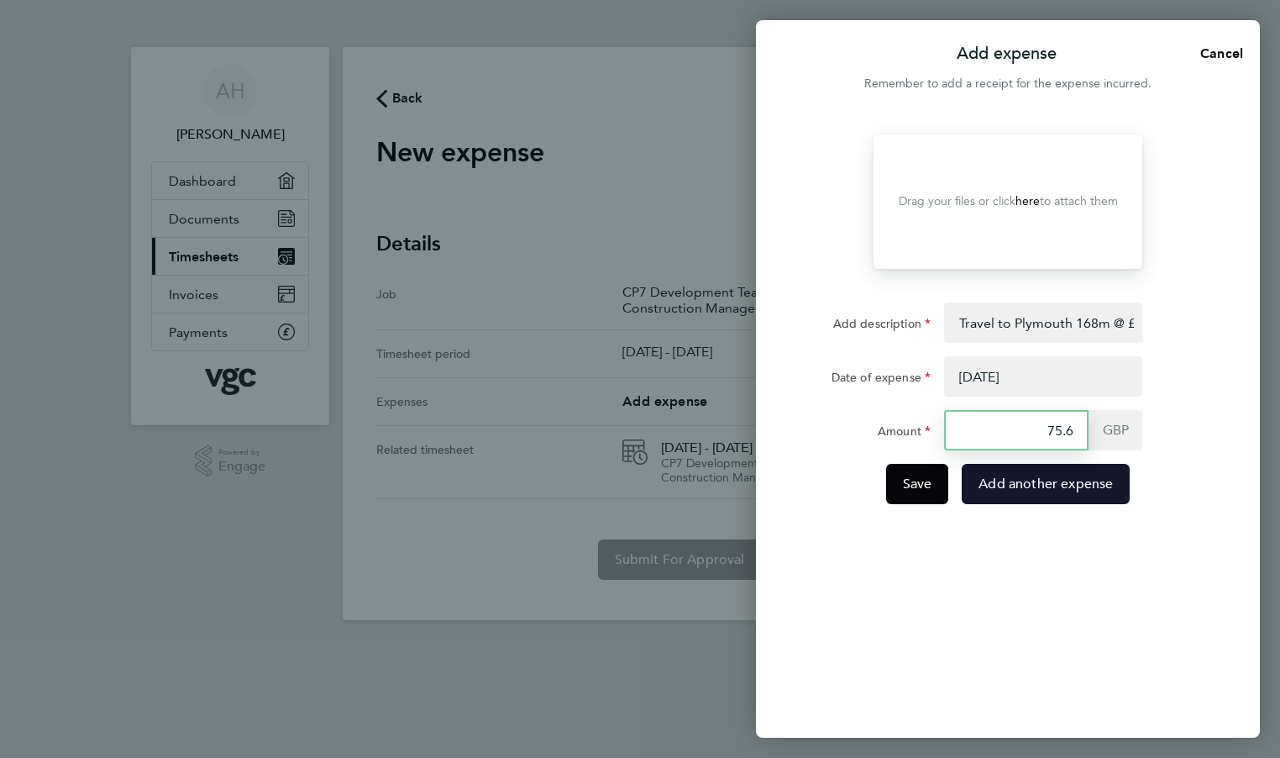
type input "75.6"
click at [1036, 481] on span "Add another expense" at bounding box center [1045, 483] width 134 height 17
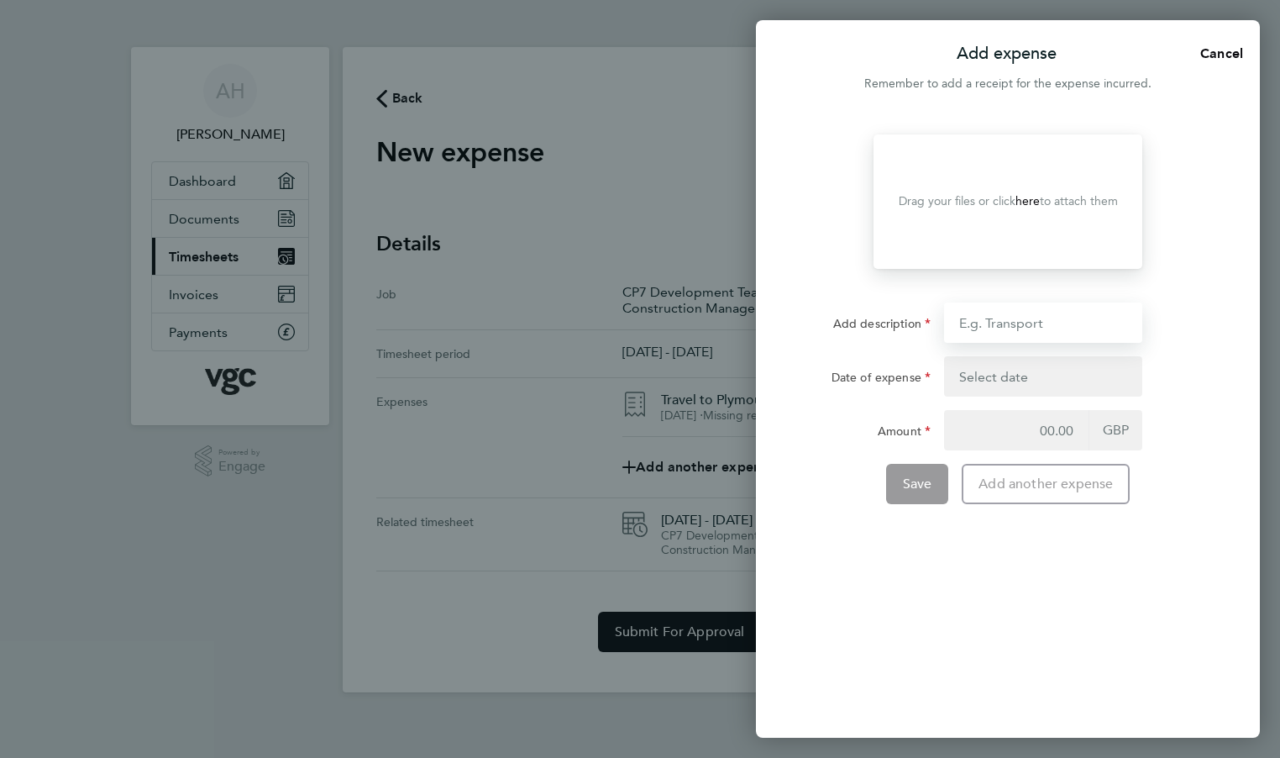
click at [1046, 324] on input "Add description" at bounding box center [1043, 322] width 198 height 40
type input "Hotel accomodation Plym River visit"
click at [1025, 375] on button "button" at bounding box center [1043, 376] width 198 height 40
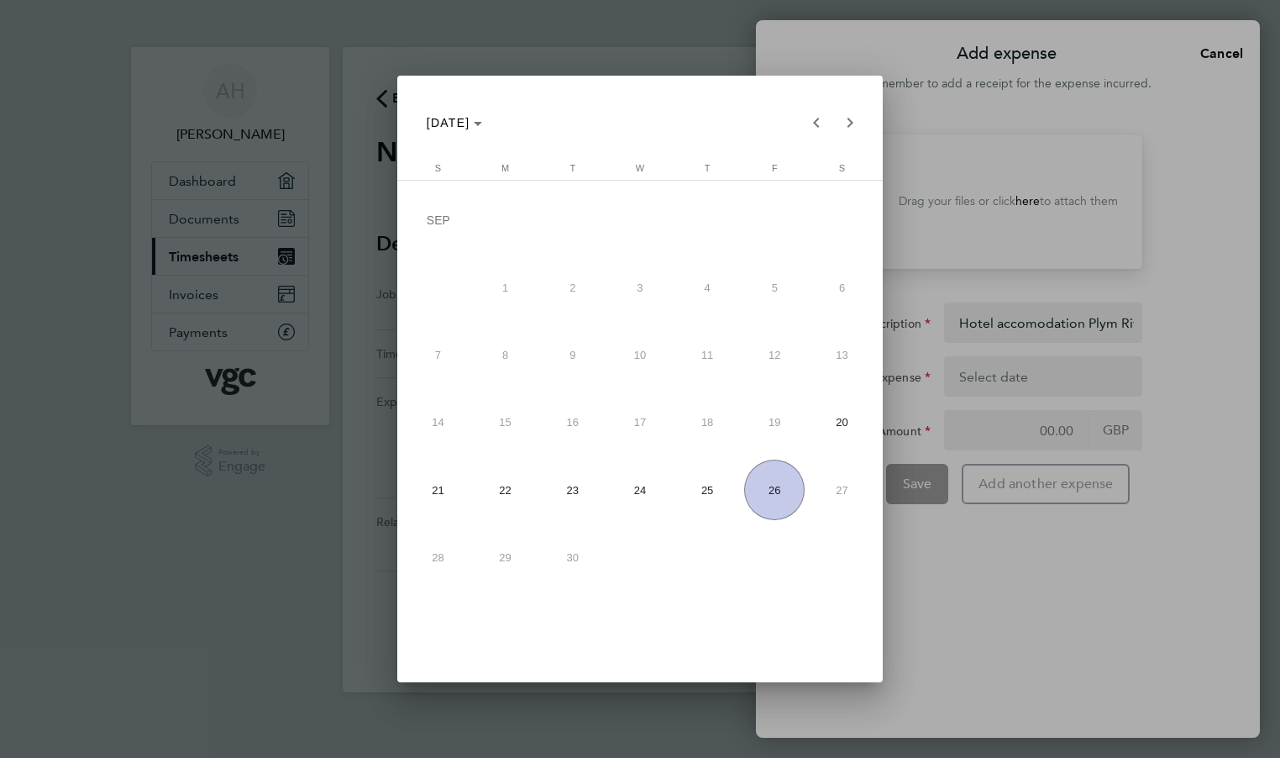
click at [494, 501] on span "22" at bounding box center [505, 489] width 60 height 60
type input "[DATE]"
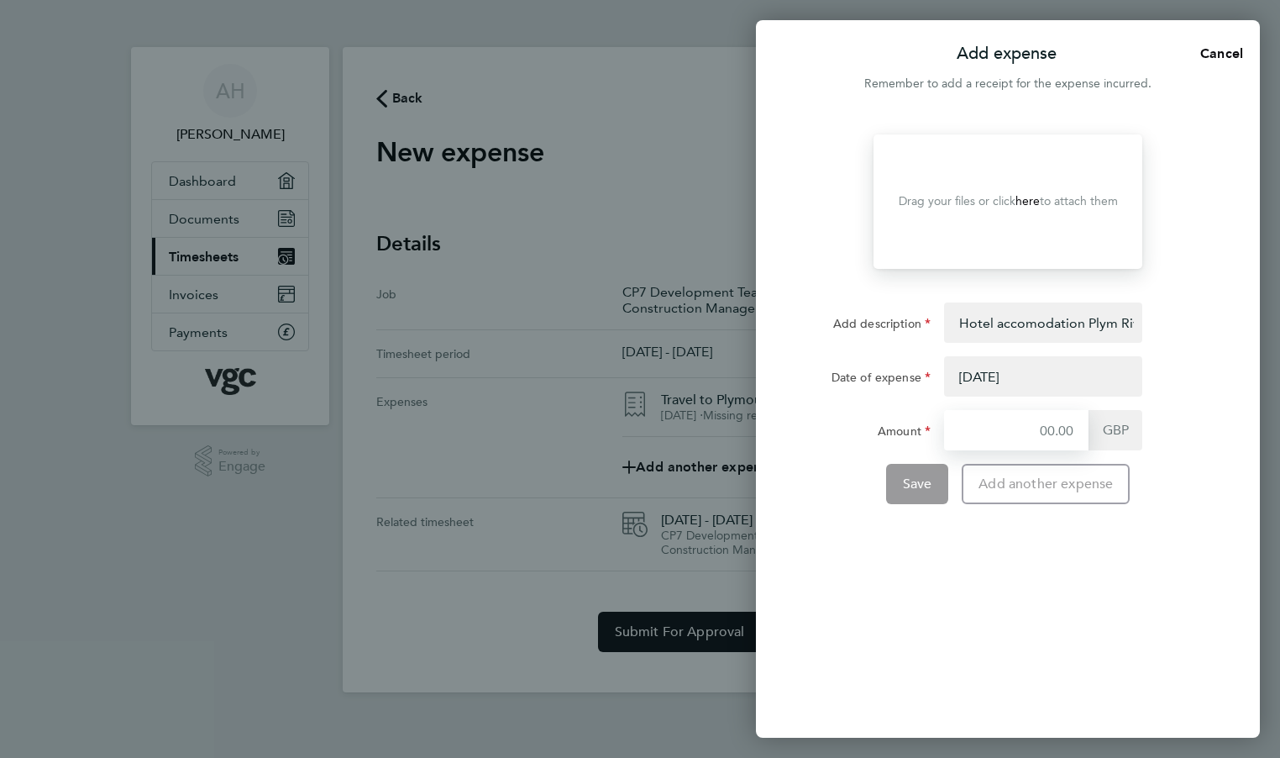
click at [1006, 435] on input "Amount" at bounding box center [1016, 430] width 144 height 40
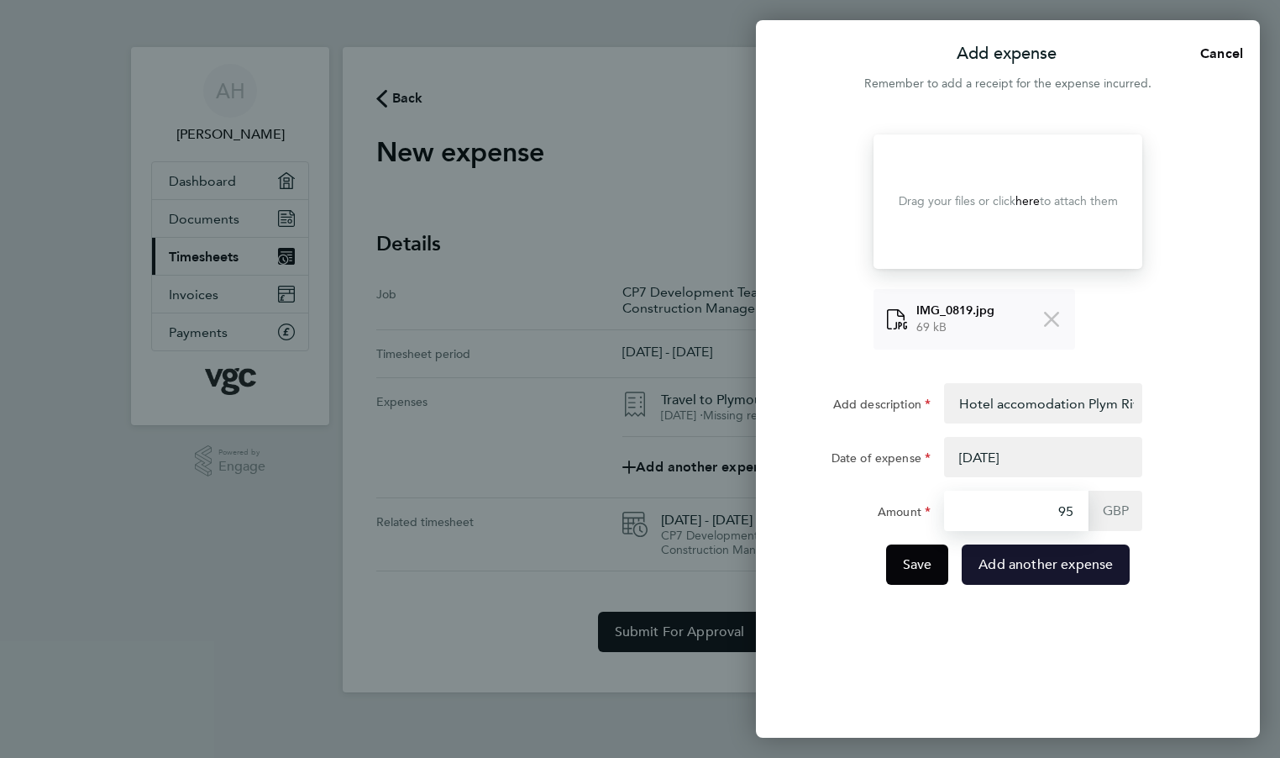
type input "95"
click at [1038, 559] on span "Add another expense" at bounding box center [1045, 564] width 134 height 17
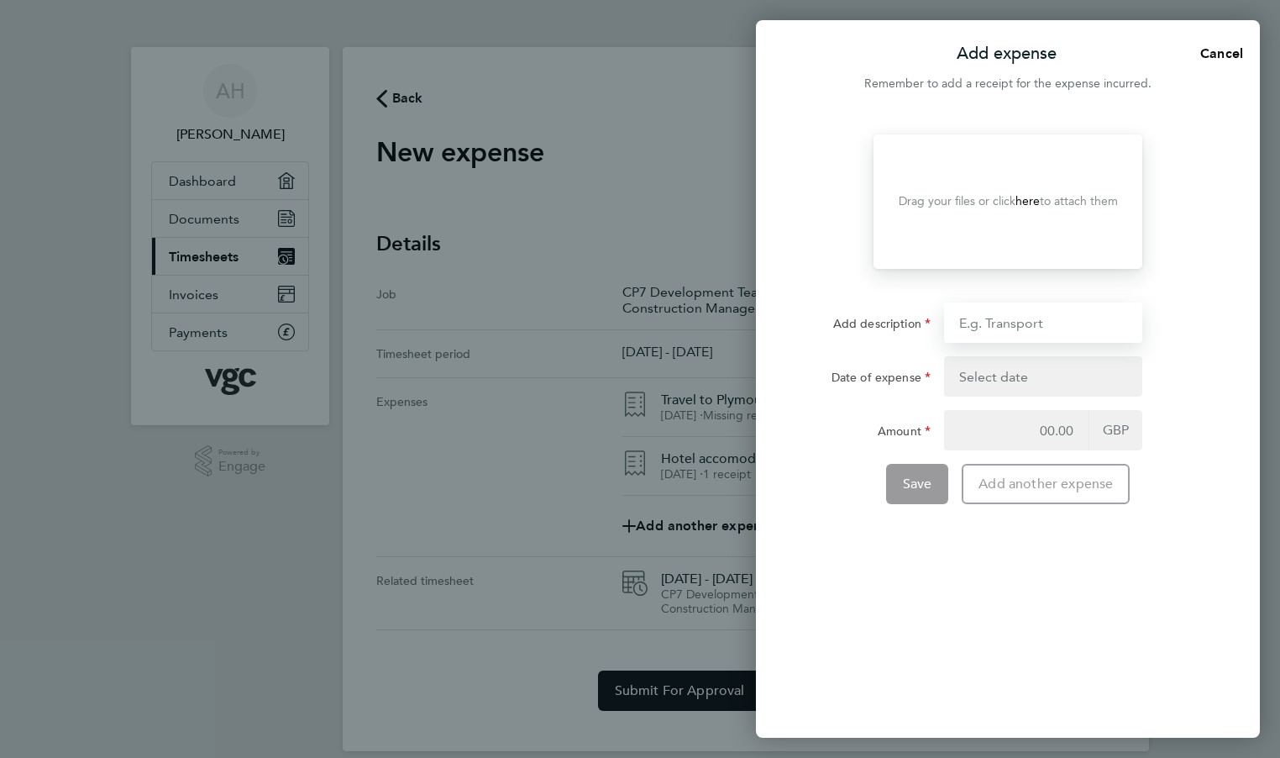
click at [1003, 324] on input "Add description" at bounding box center [1043, 322] width 198 height 40
type input "Return trip from [GEOGRAPHIC_DATA] 168m @ £0.45"
click at [1035, 372] on button "button" at bounding box center [1043, 376] width 198 height 40
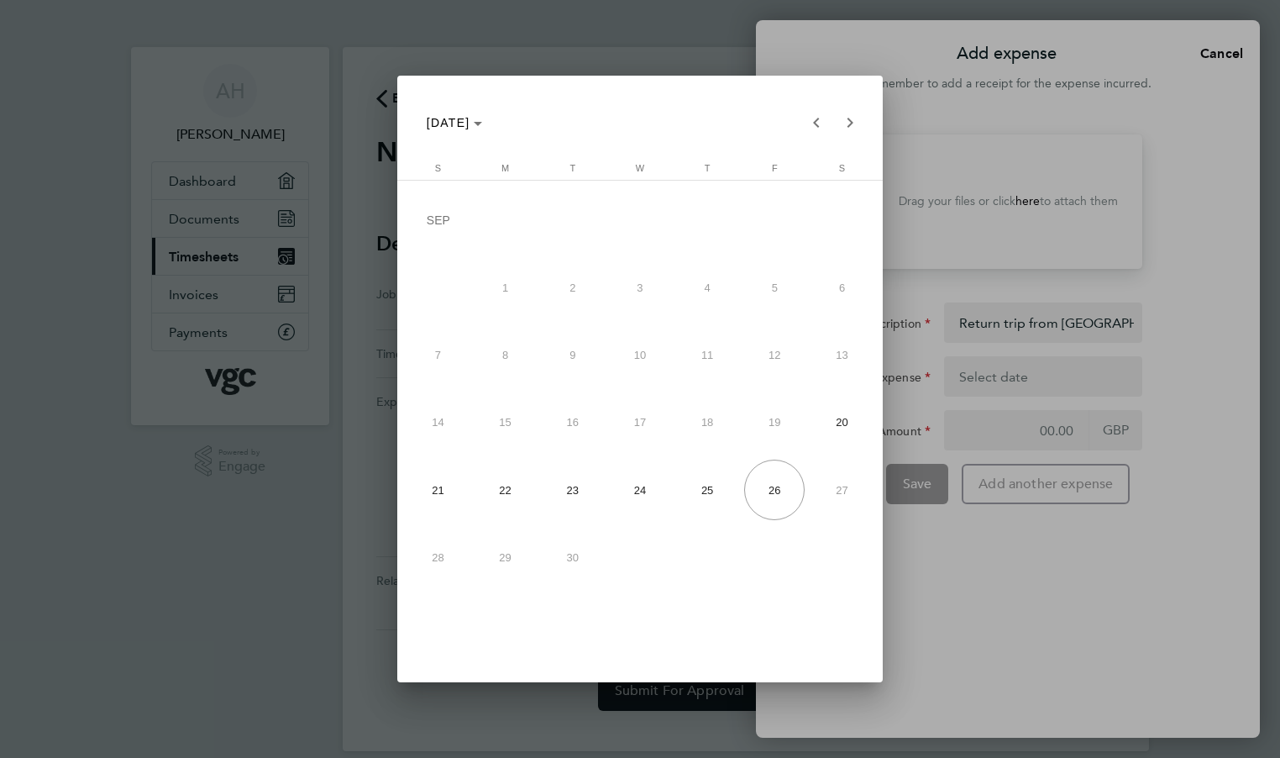
click at [576, 490] on span "23" at bounding box center [573, 489] width 60 height 60
type input "[DATE]"
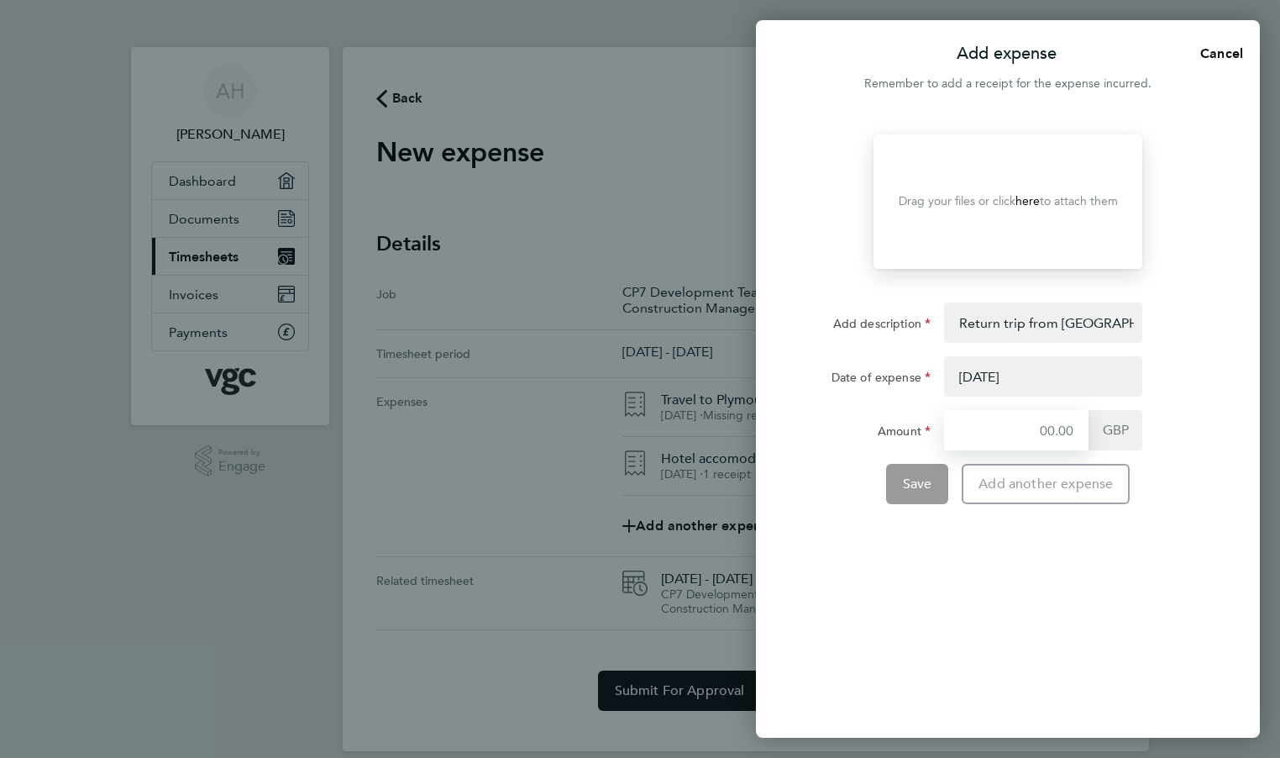
click at [984, 433] on input "Amount" at bounding box center [1016, 430] width 144 height 40
type input "75.6"
click at [920, 480] on span "Save" at bounding box center [917, 483] width 29 height 17
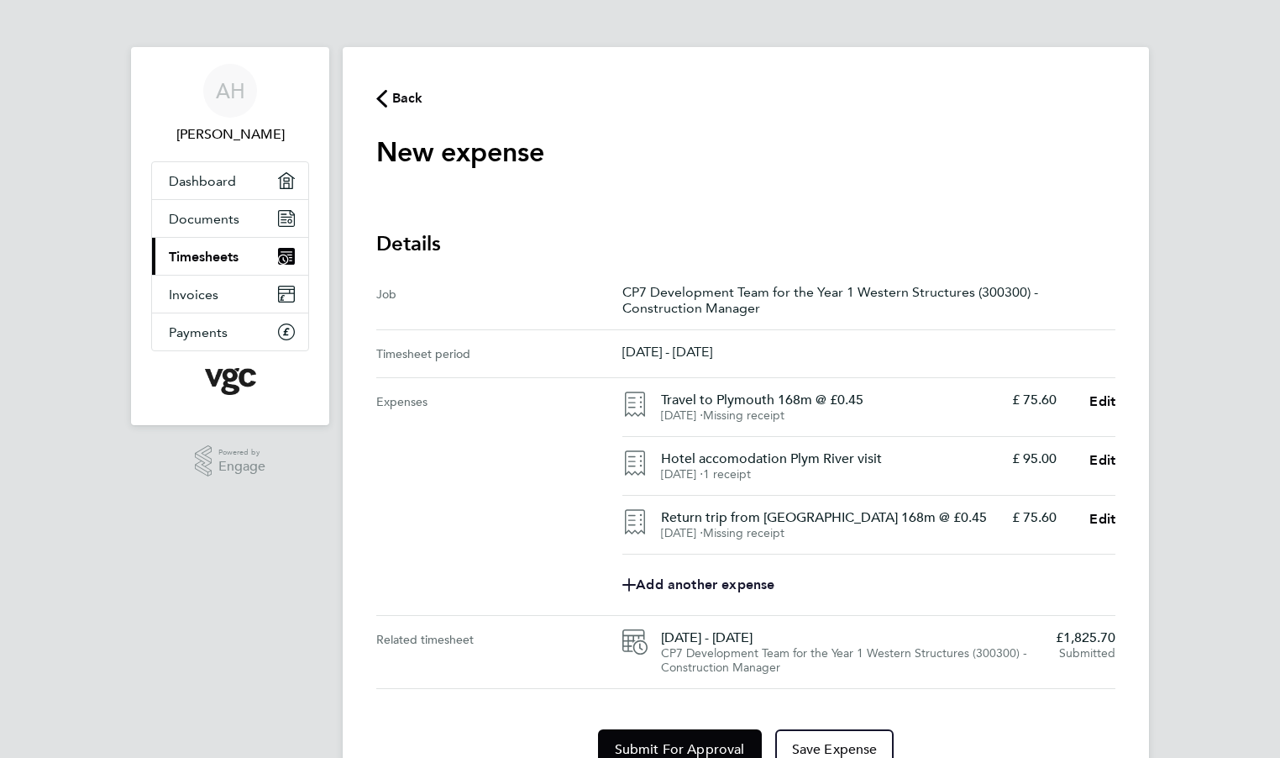
click at [690, 578] on span "Add another expense" at bounding box center [698, 584] width 152 height 13
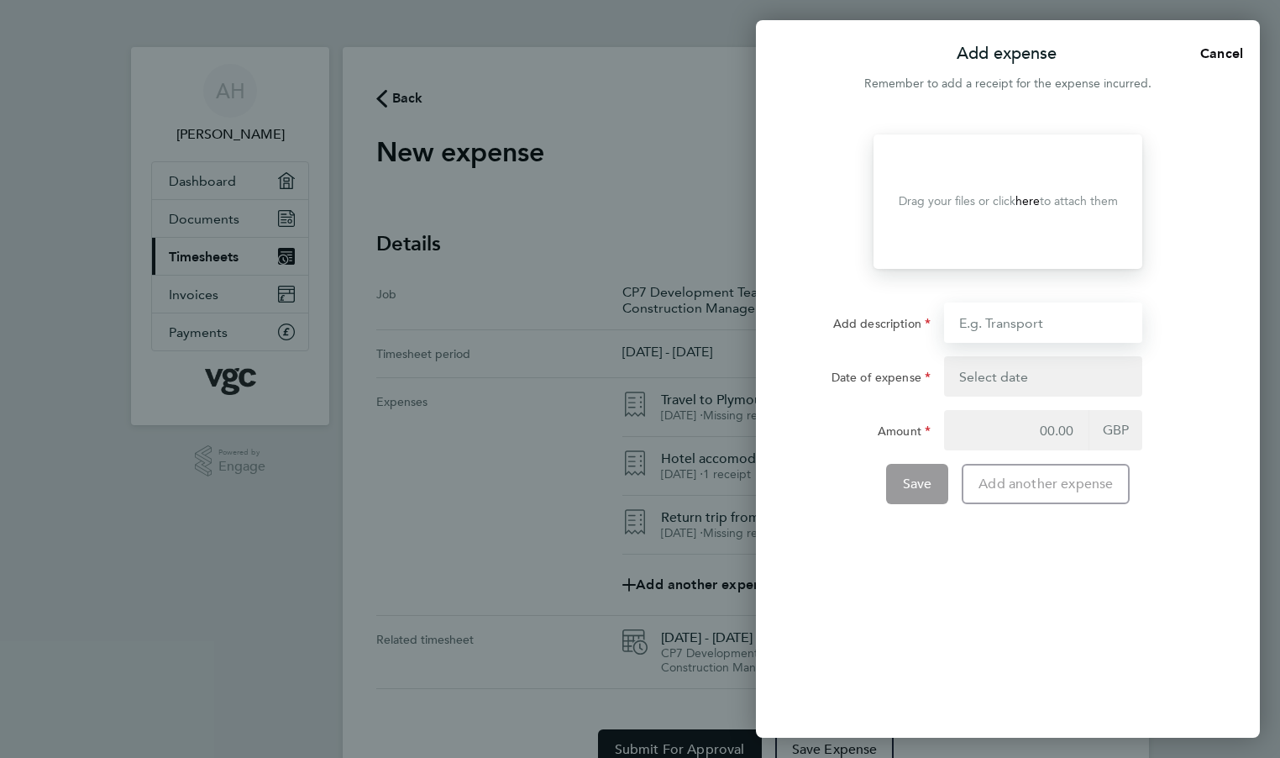
click at [971, 326] on input "Add description" at bounding box center [1043, 322] width 198 height 40
type input "travel to [GEOGRAPHIC_DATA] 158m @ £0.45"
click at [999, 380] on button "button" at bounding box center [1043, 376] width 198 height 40
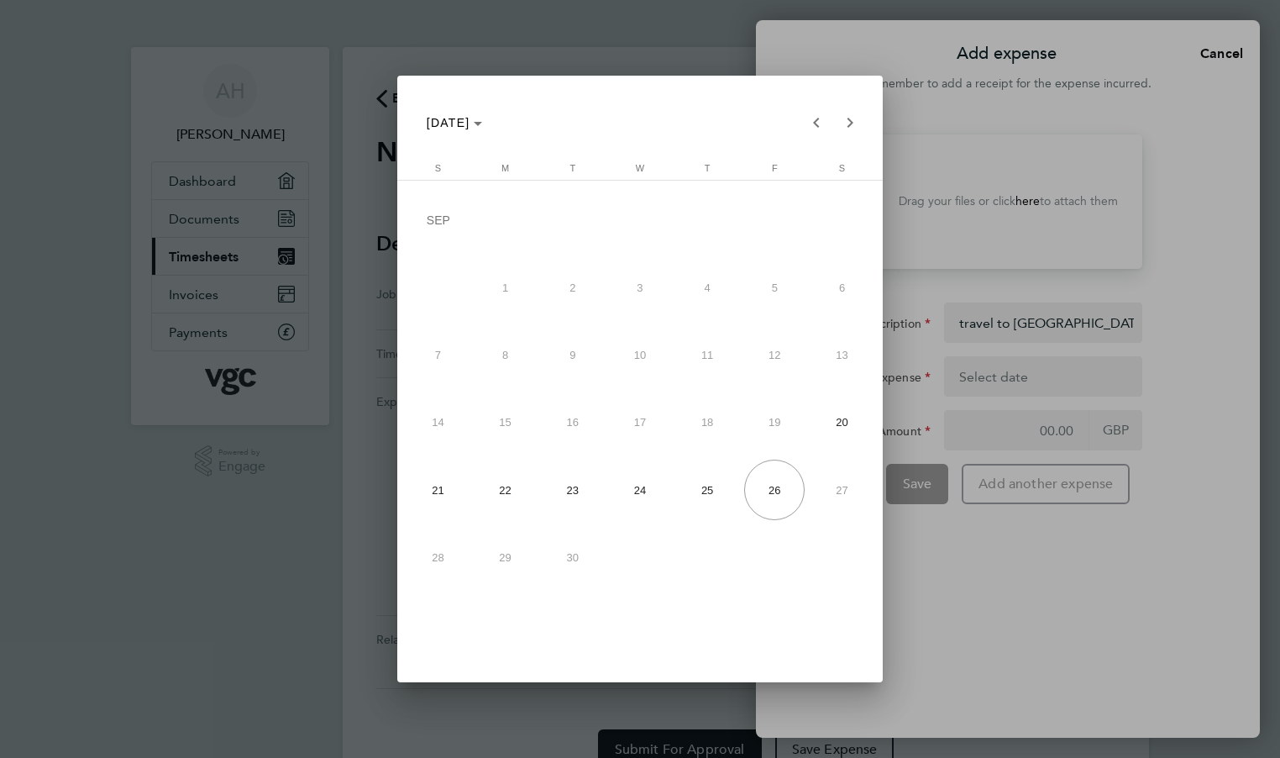
click at [642, 494] on span "24" at bounding box center [640, 489] width 60 height 60
type input "[DATE]"
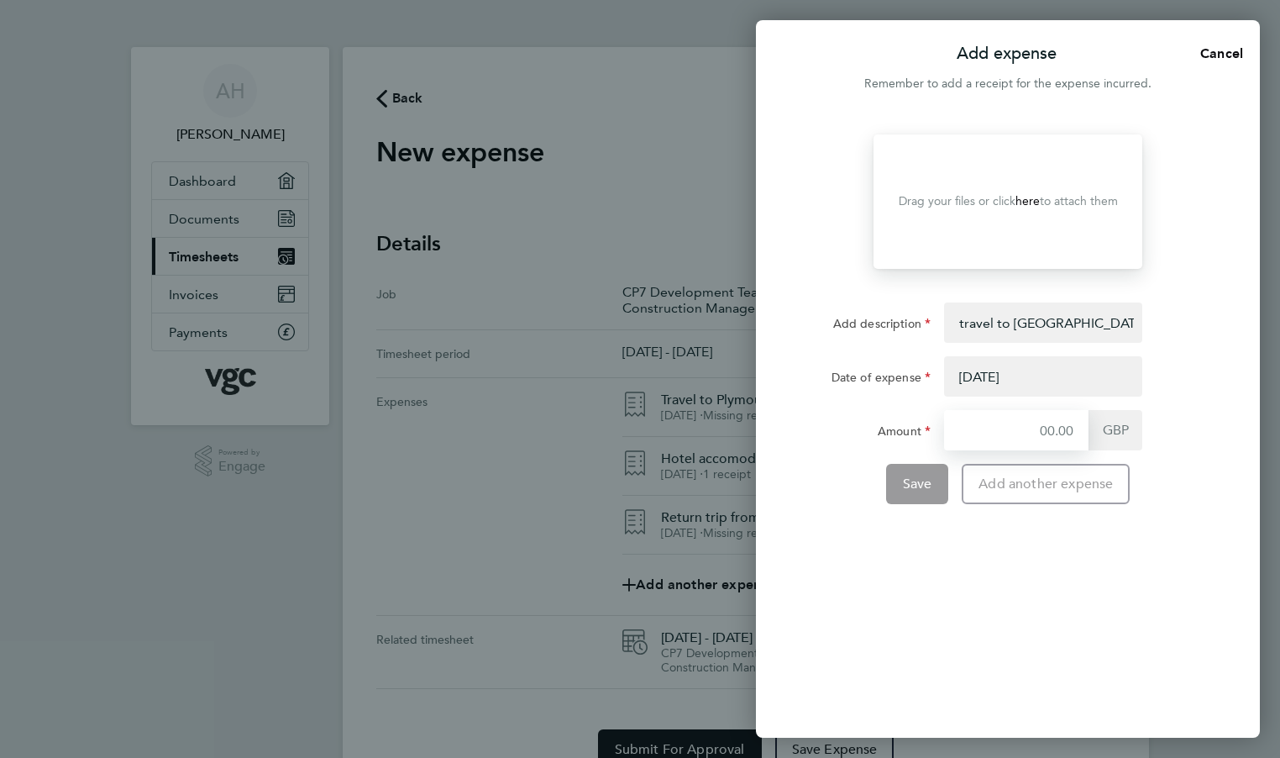
click at [1015, 435] on input "Amount" at bounding box center [1016, 430] width 144 height 40
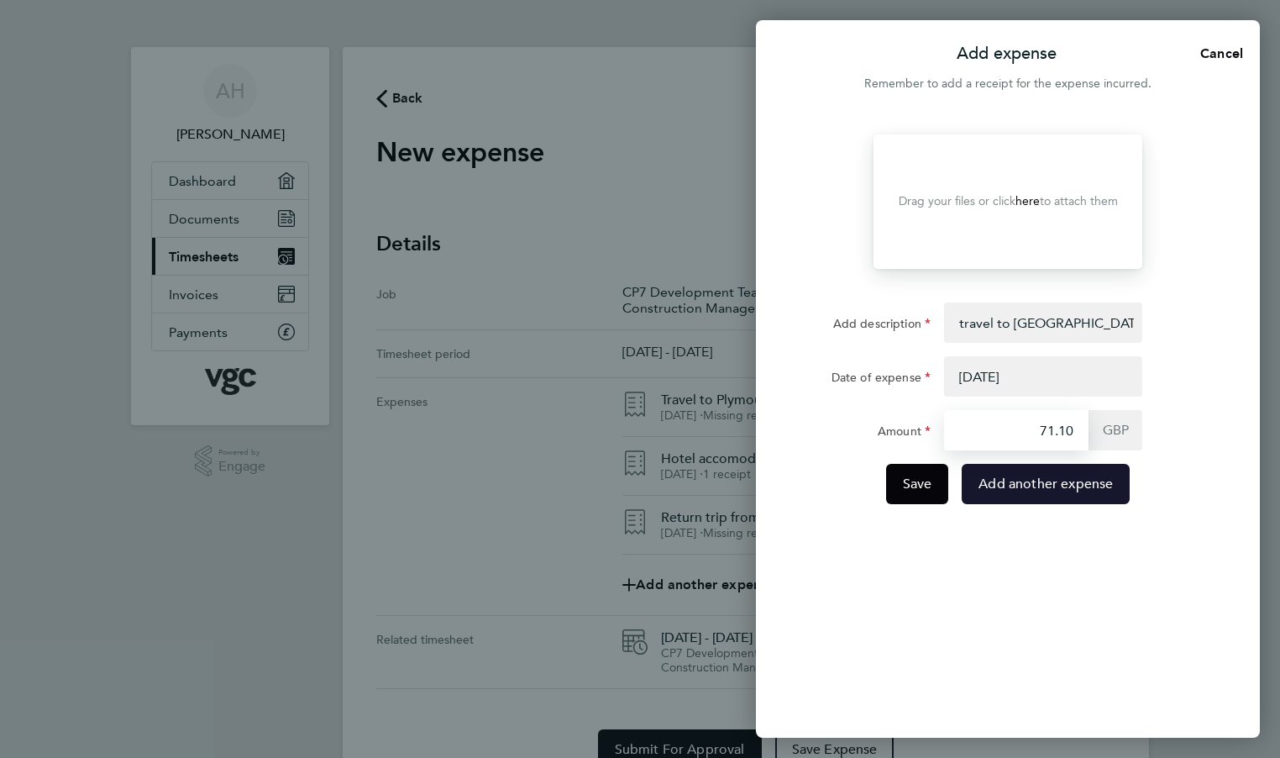
type input "71.10"
click at [1017, 485] on span "Add another expense" at bounding box center [1045, 483] width 134 height 17
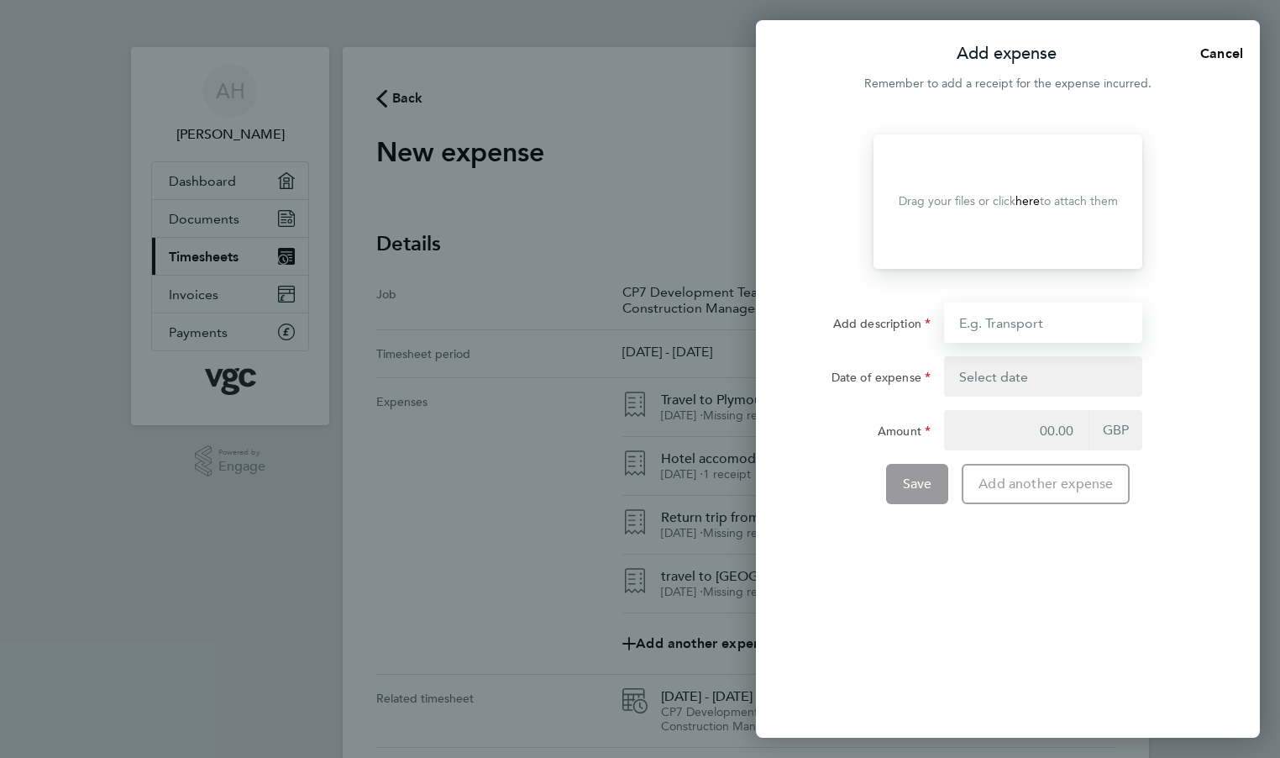
click at [1034, 325] on input "Add description" at bounding box center [1043, 322] width 198 height 40
type input "travel site visit [GEOGRAPHIC_DATA] 73m @ £0.45"
click at [1005, 380] on button "button" at bounding box center [1043, 376] width 198 height 40
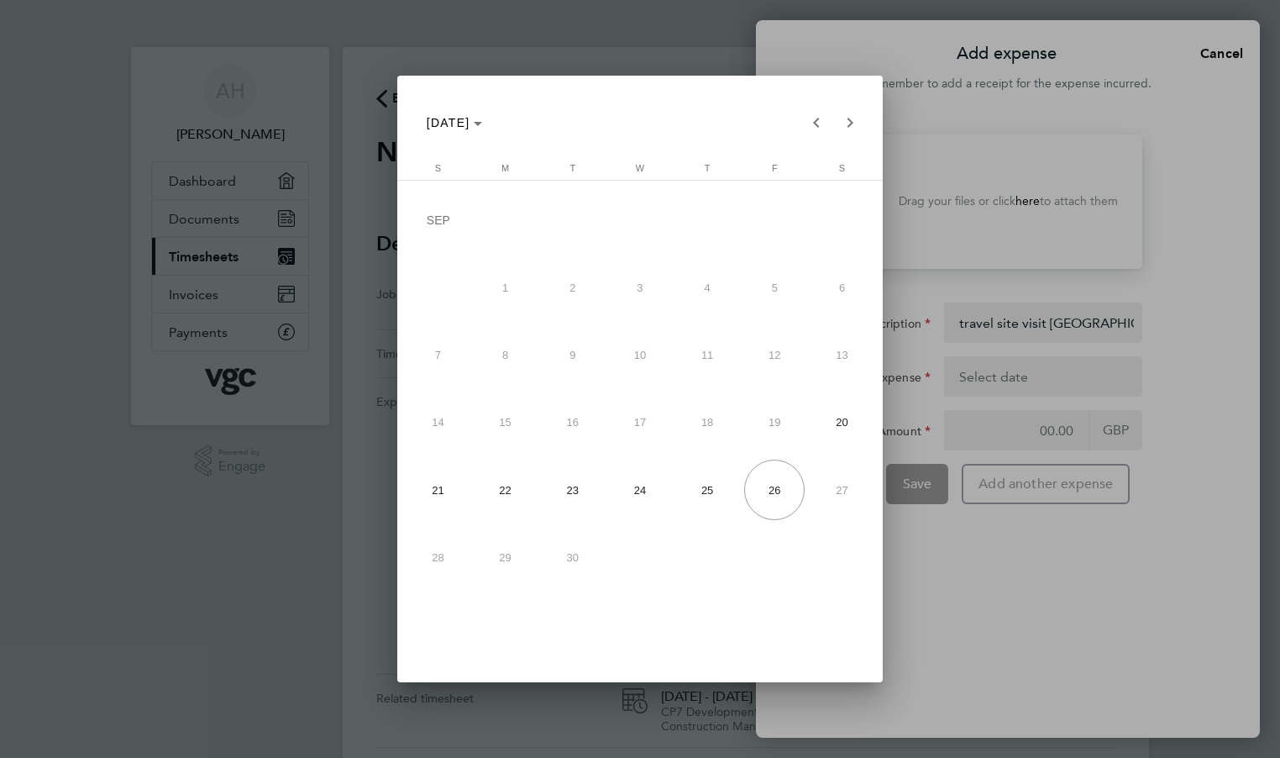
click at [703, 491] on span "25" at bounding box center [707, 489] width 60 height 60
type input "[DATE]"
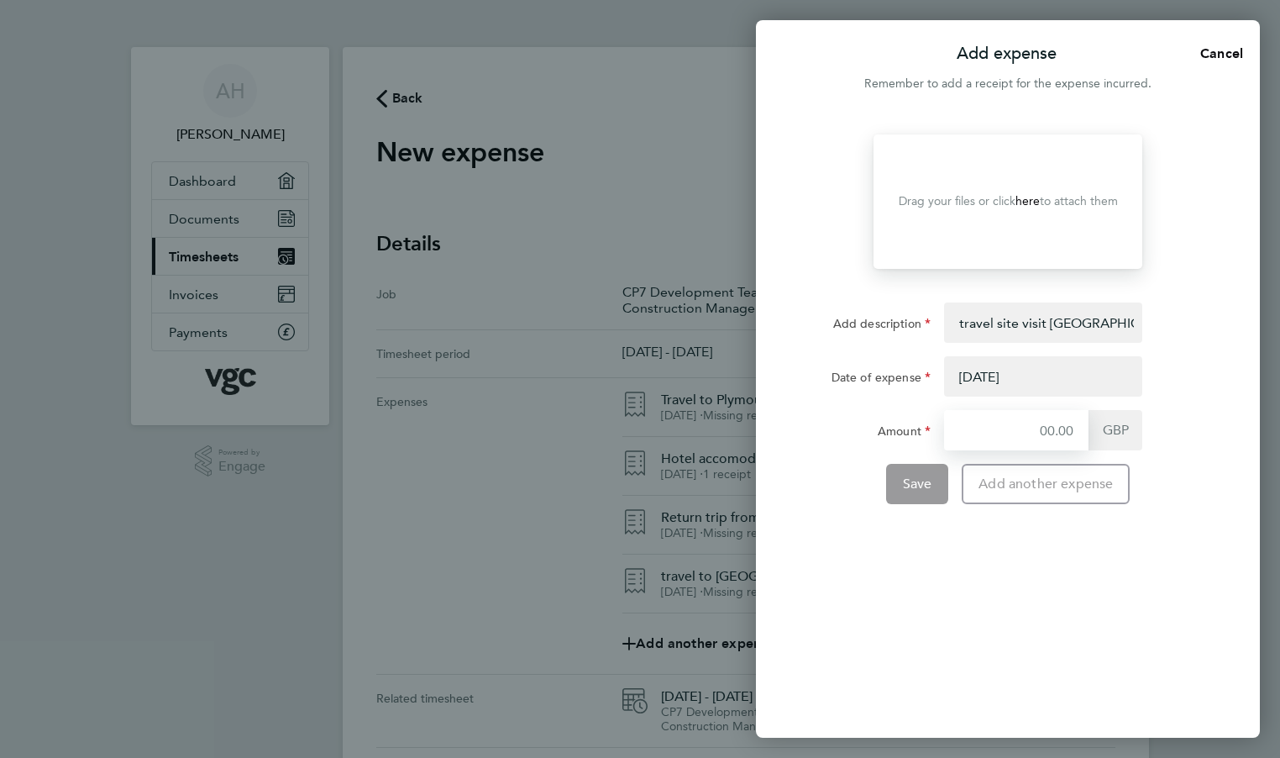
click at [1006, 430] on input "Amount" at bounding box center [1016, 430] width 144 height 40
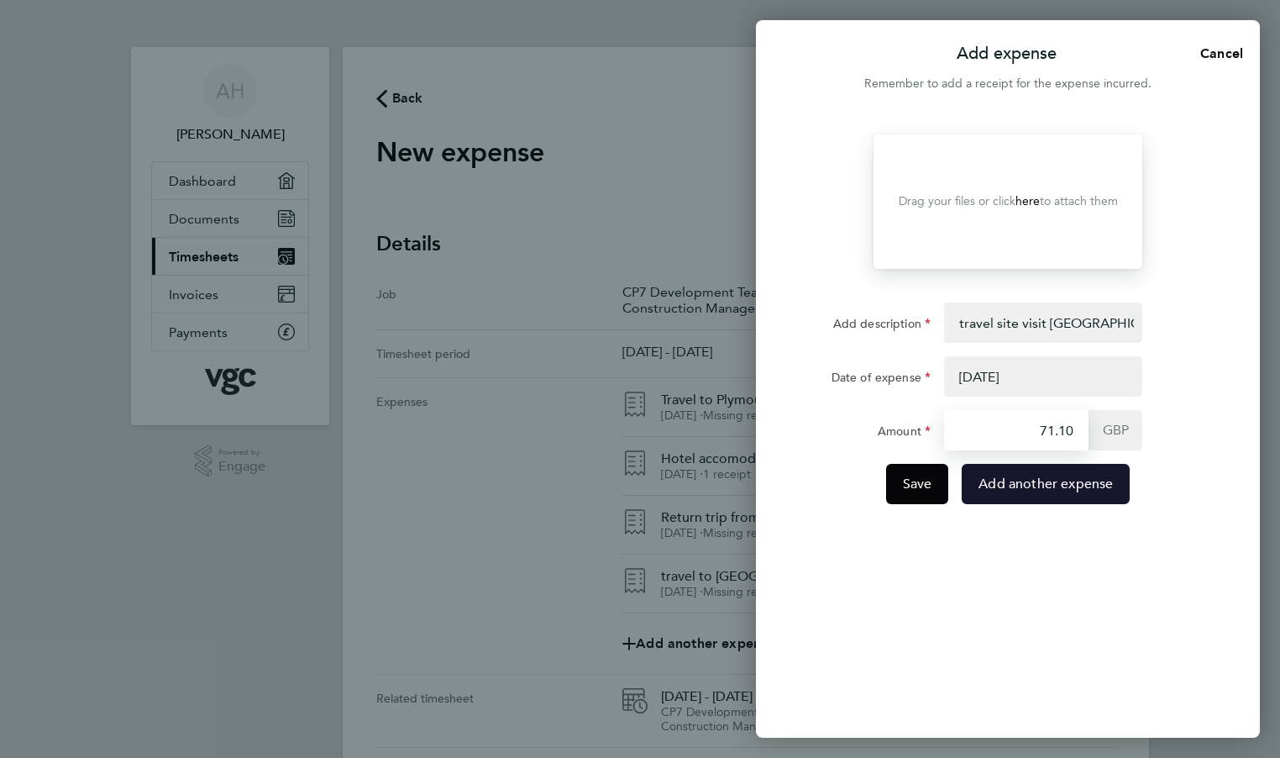
type input "71.10"
click at [1010, 484] on span "Add another expense" at bounding box center [1045, 483] width 134 height 17
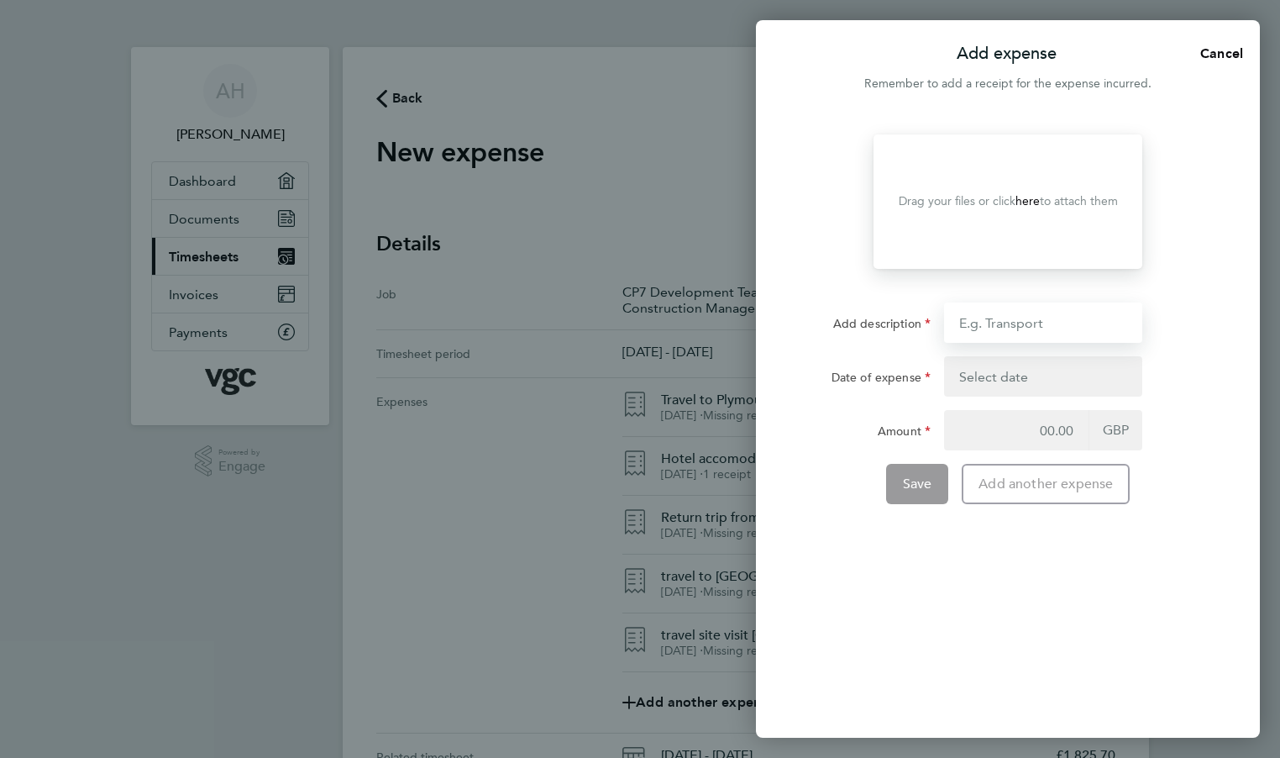
click at [1000, 328] on input "Add description" at bounding box center [1043, 322] width 198 height 40
type input "t"
type input "travel site visit [GEOGRAPHIC_DATA] 73m @ £0.45"
click at [1009, 380] on button "button" at bounding box center [1043, 376] width 198 height 40
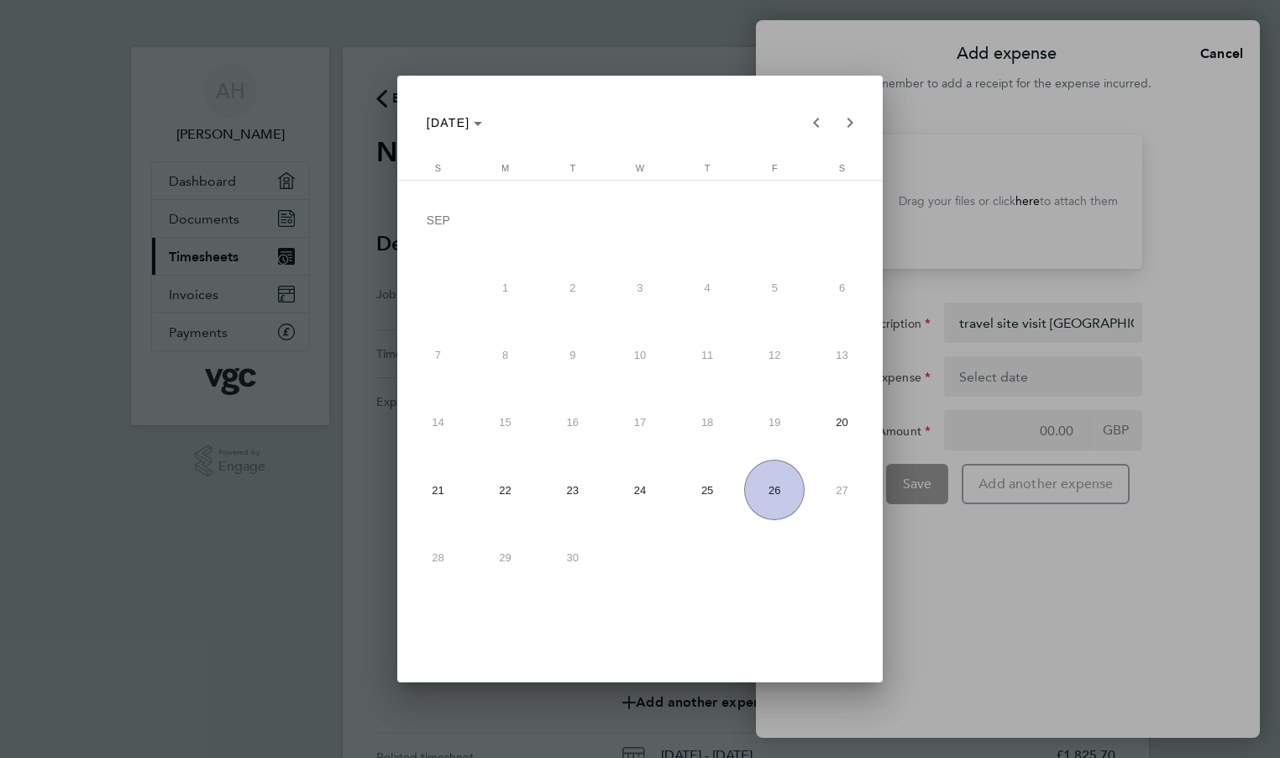
click at [781, 489] on span "26" at bounding box center [774, 489] width 60 height 60
type input "[DATE]"
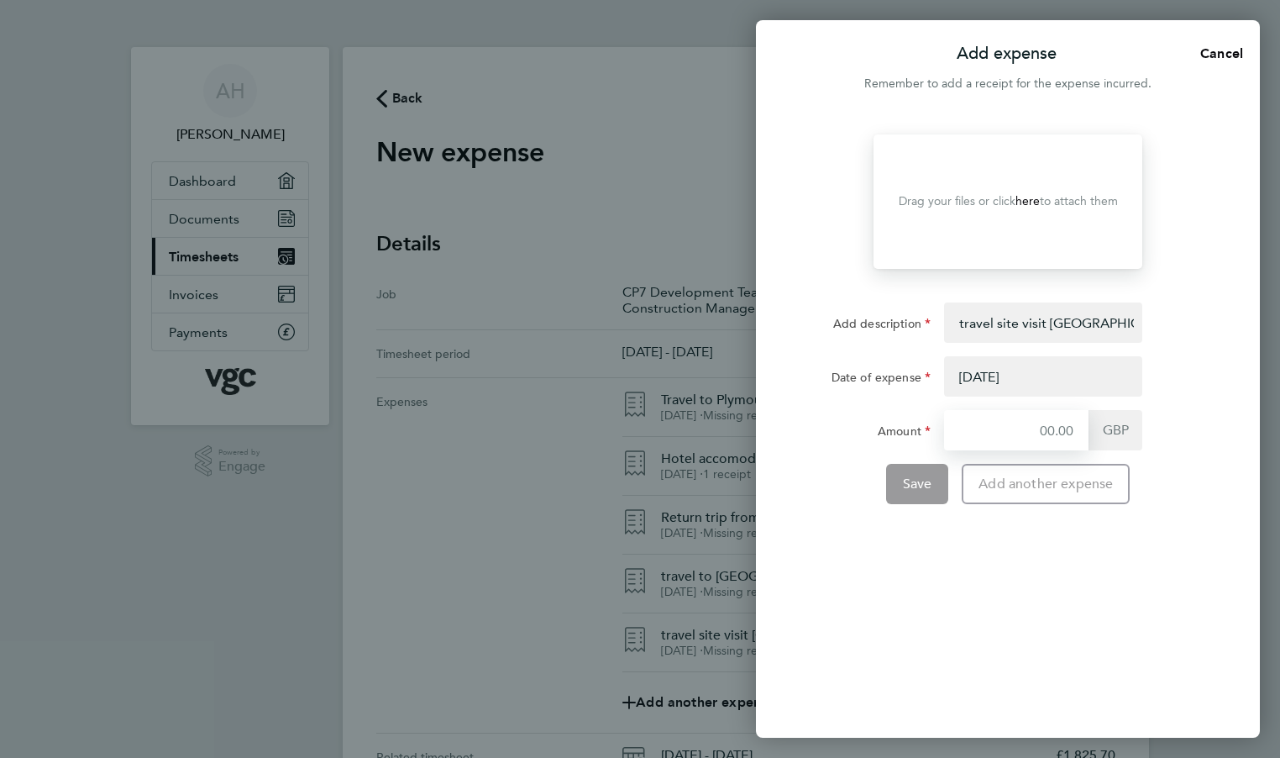
click at [968, 436] on input "Amount" at bounding box center [1016, 430] width 144 height 40
type input "75.6"
click at [918, 490] on span "Save" at bounding box center [917, 483] width 29 height 17
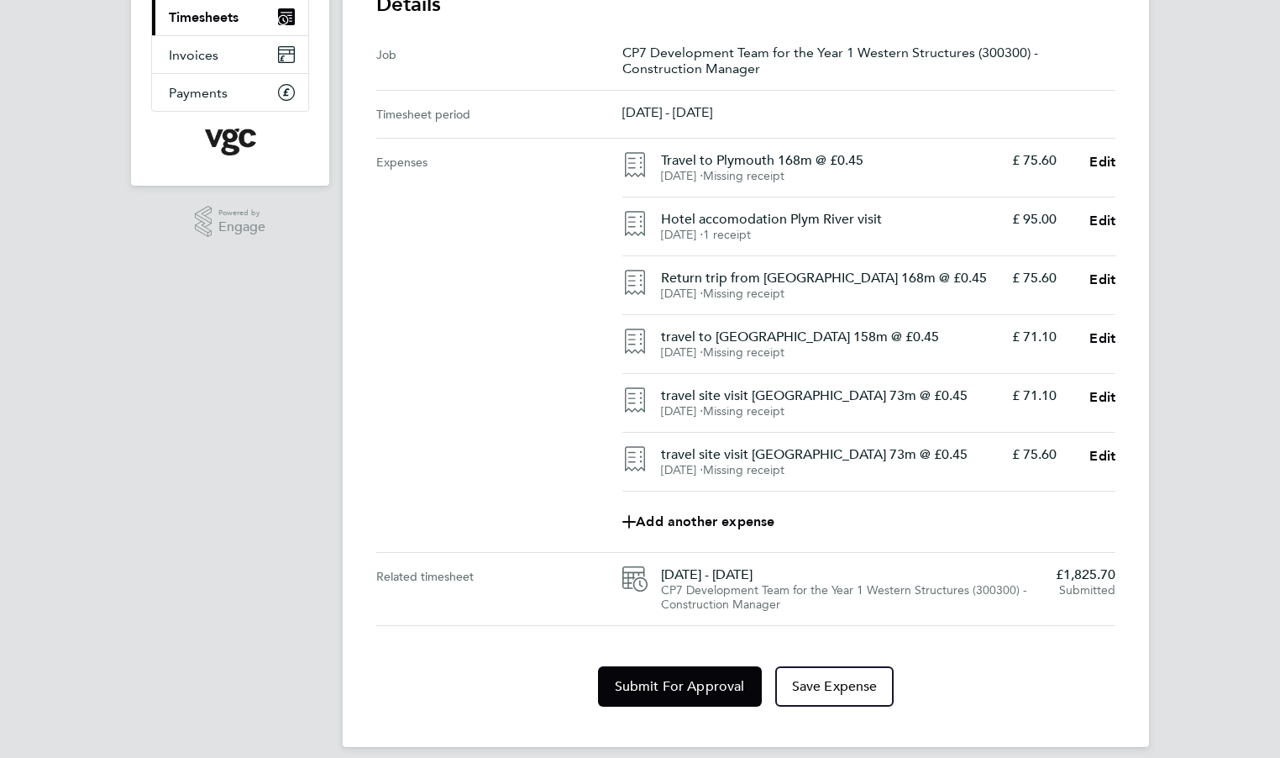
scroll to position [255, 0]
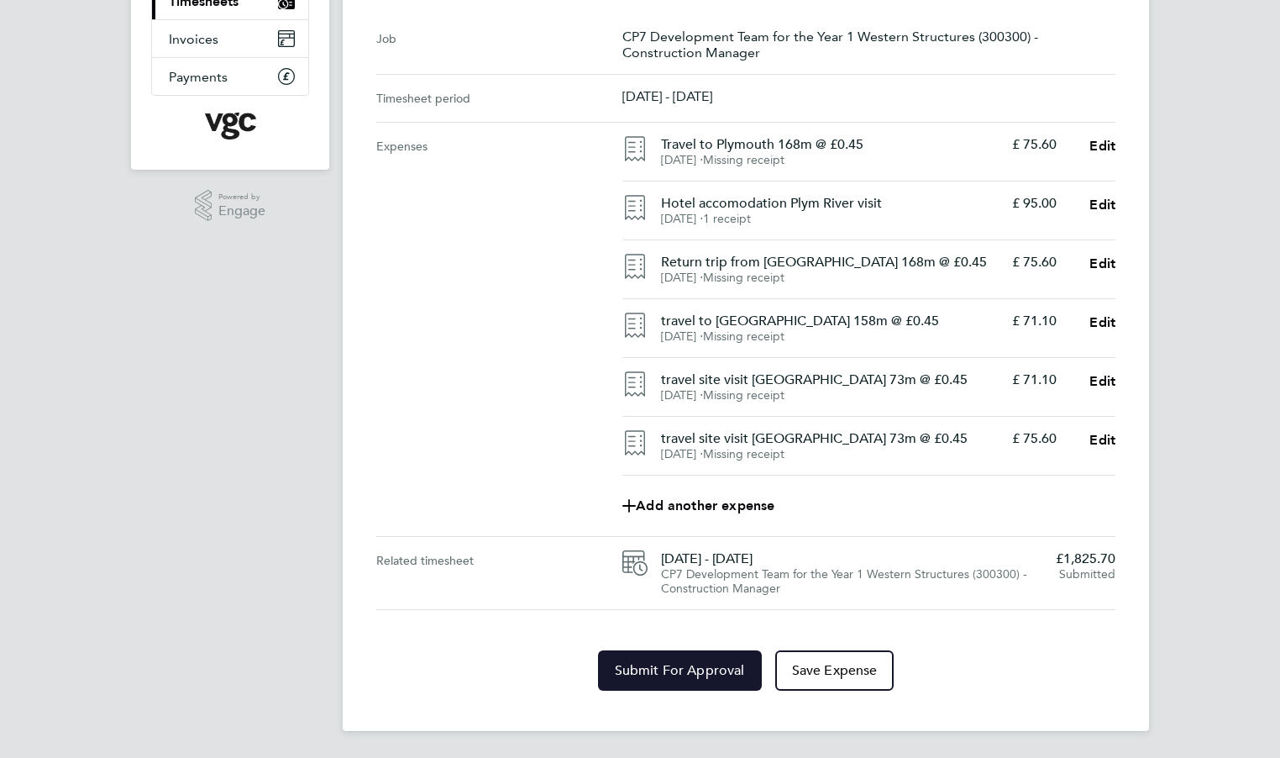
click at [689, 669] on span "Submit For Approval" at bounding box center [680, 670] width 130 height 17
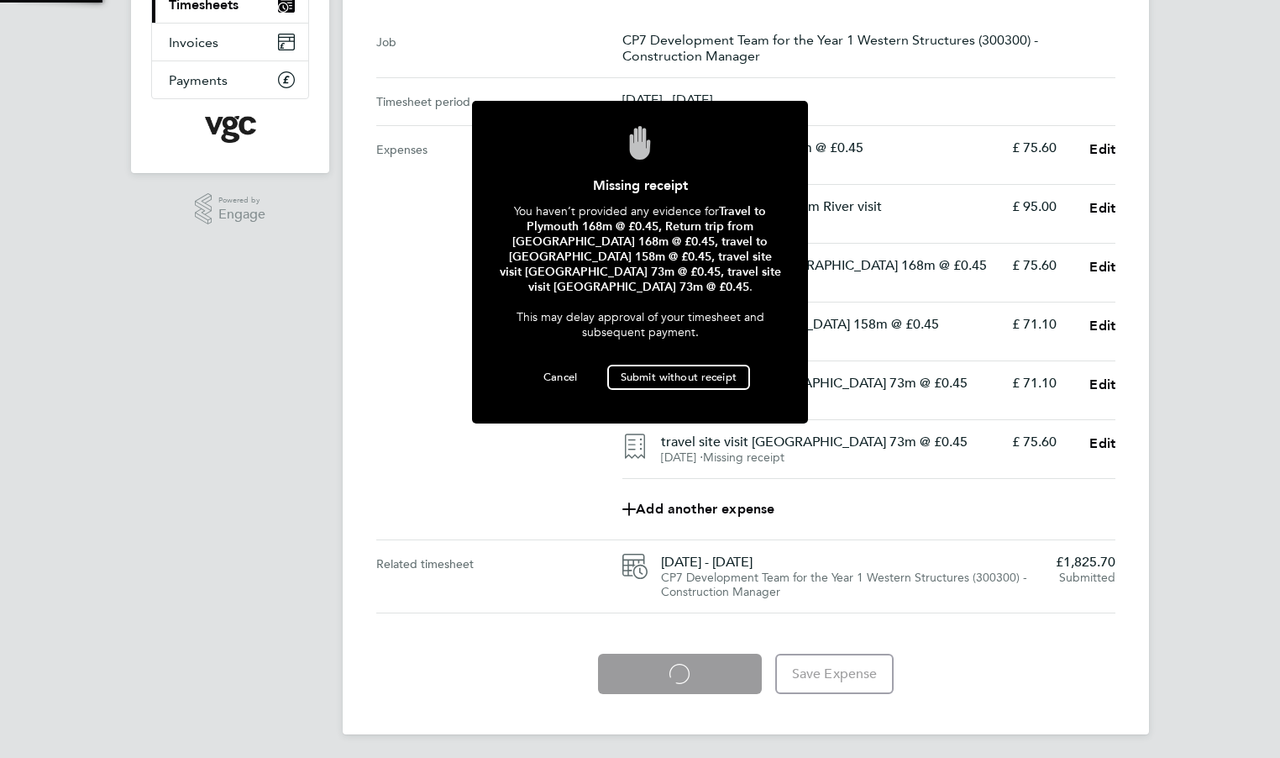
scroll to position [251, 0]
click at [672, 370] on span "Submit without receipt" at bounding box center [679, 377] width 116 height 14
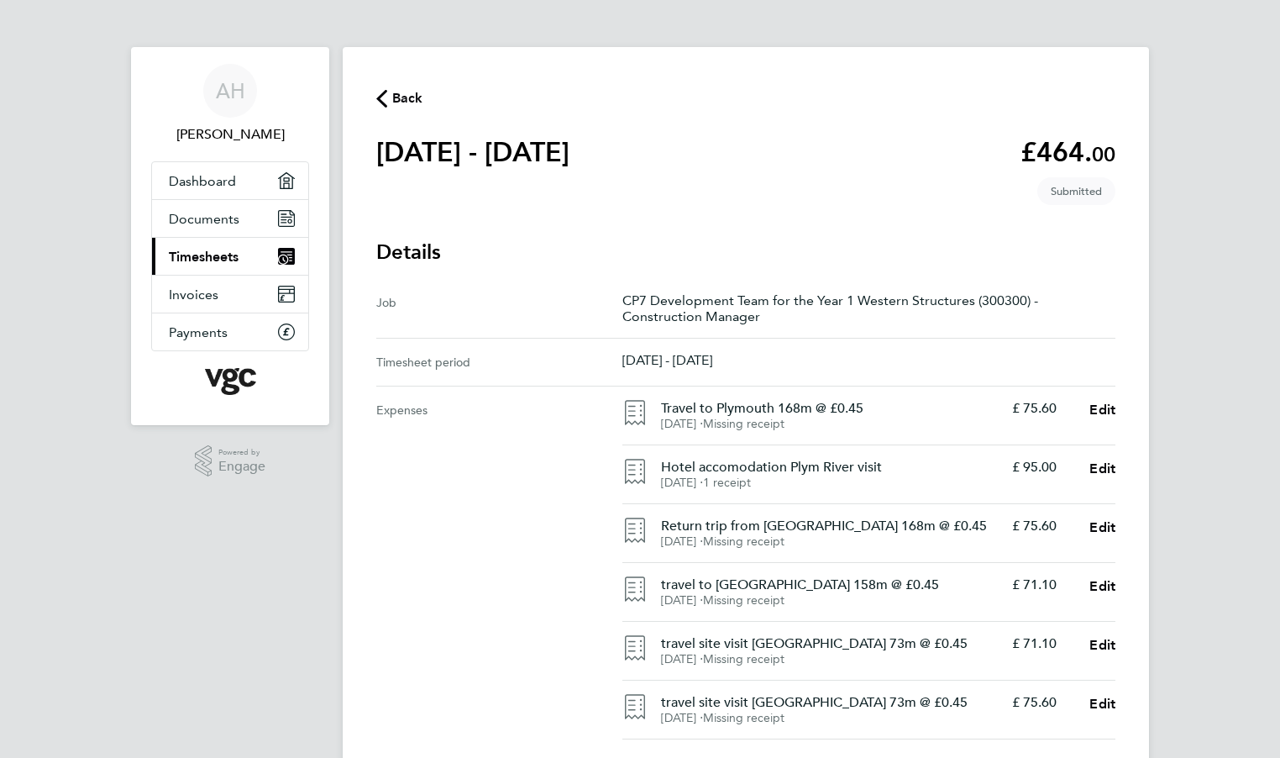
click at [406, 103] on span "Back" at bounding box center [407, 98] width 31 height 20
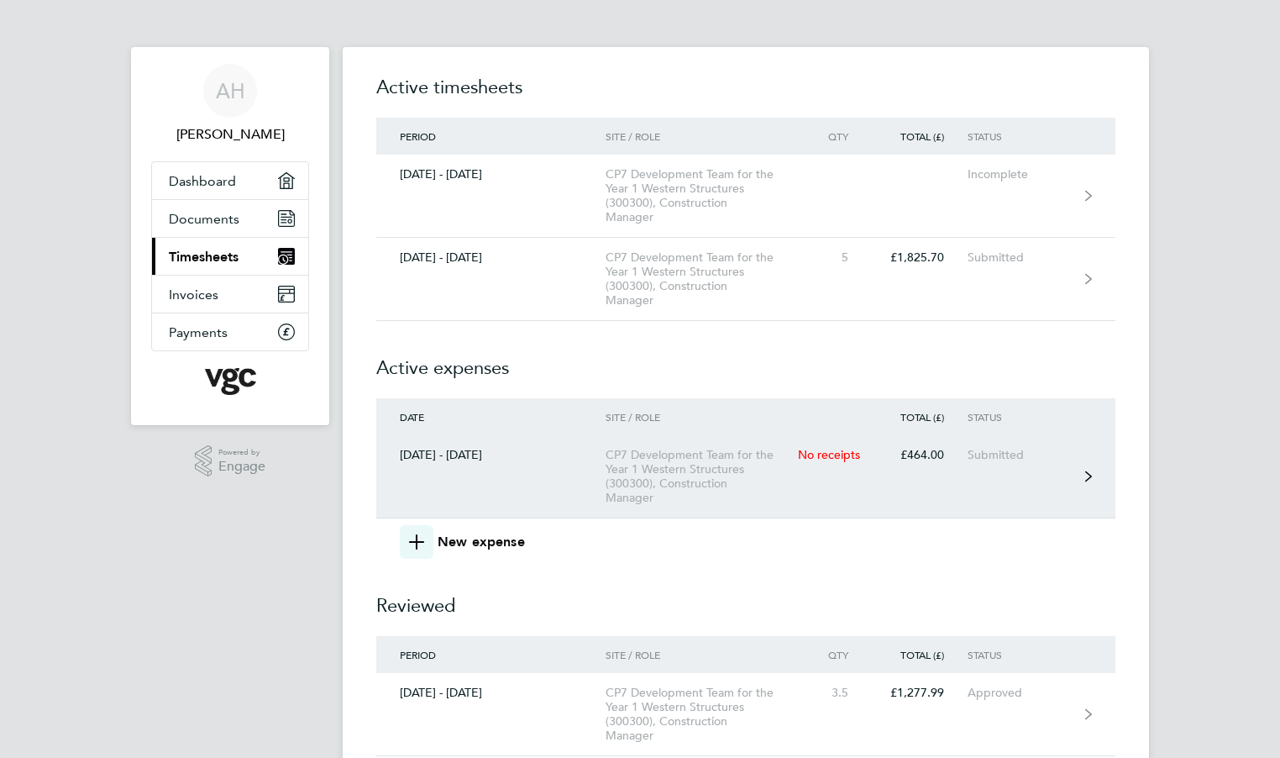
scroll to position [3, 0]
click at [637, 464] on div "CP7 Development Team for the Year 1 Western Structures (300300), Construction M…" at bounding box center [702, 473] width 192 height 57
